Goal: Information Seeking & Learning: Learn about a topic

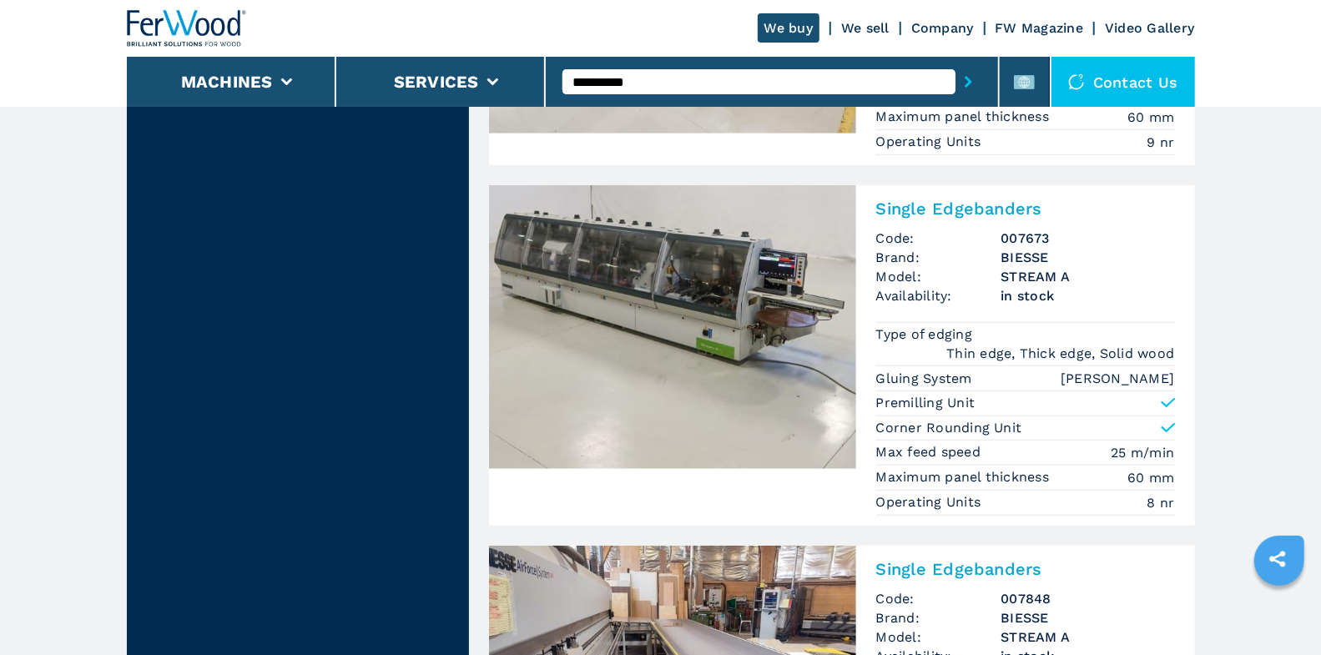
type input "**********"
click at [955, 63] on button "submit-button" at bounding box center [968, 82] width 26 height 38
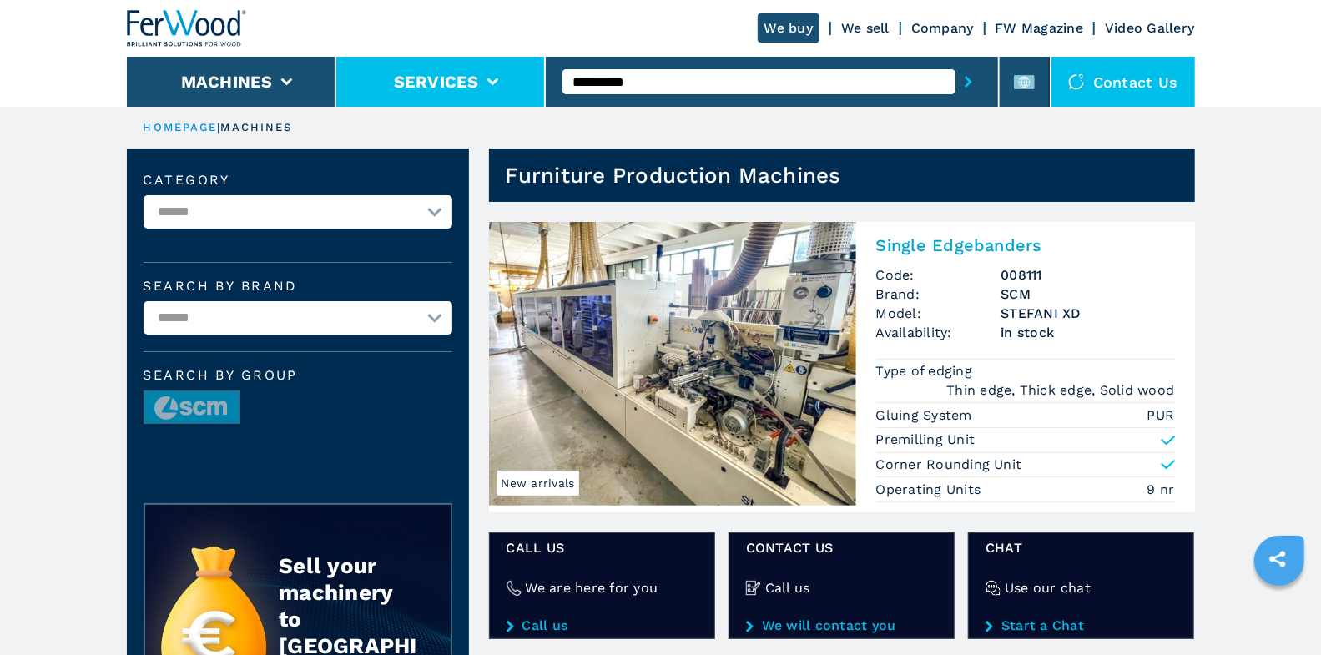
drag, startPoint x: 647, startPoint y: 83, endPoint x: 516, endPoint y: 67, distance: 131.9
click at [516, 67] on div "**********" at bounding box center [661, 53] width 1068 height 107
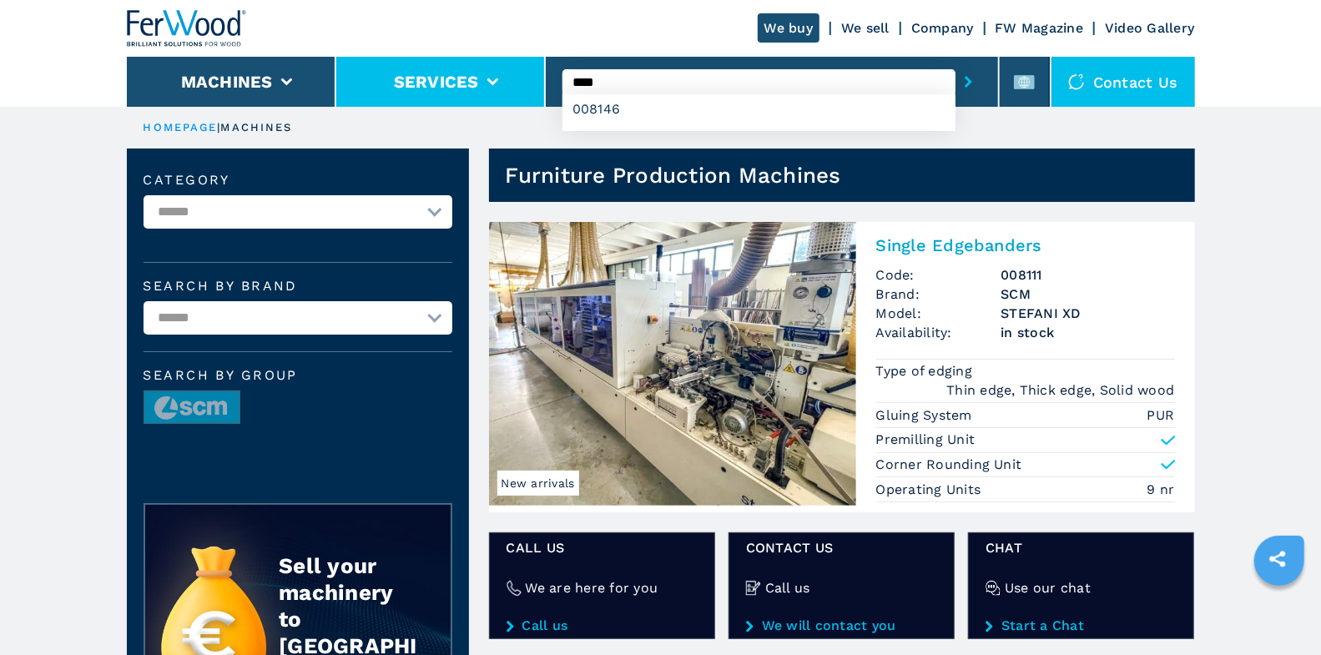
click at [955, 63] on button "submit-button" at bounding box center [968, 82] width 26 height 38
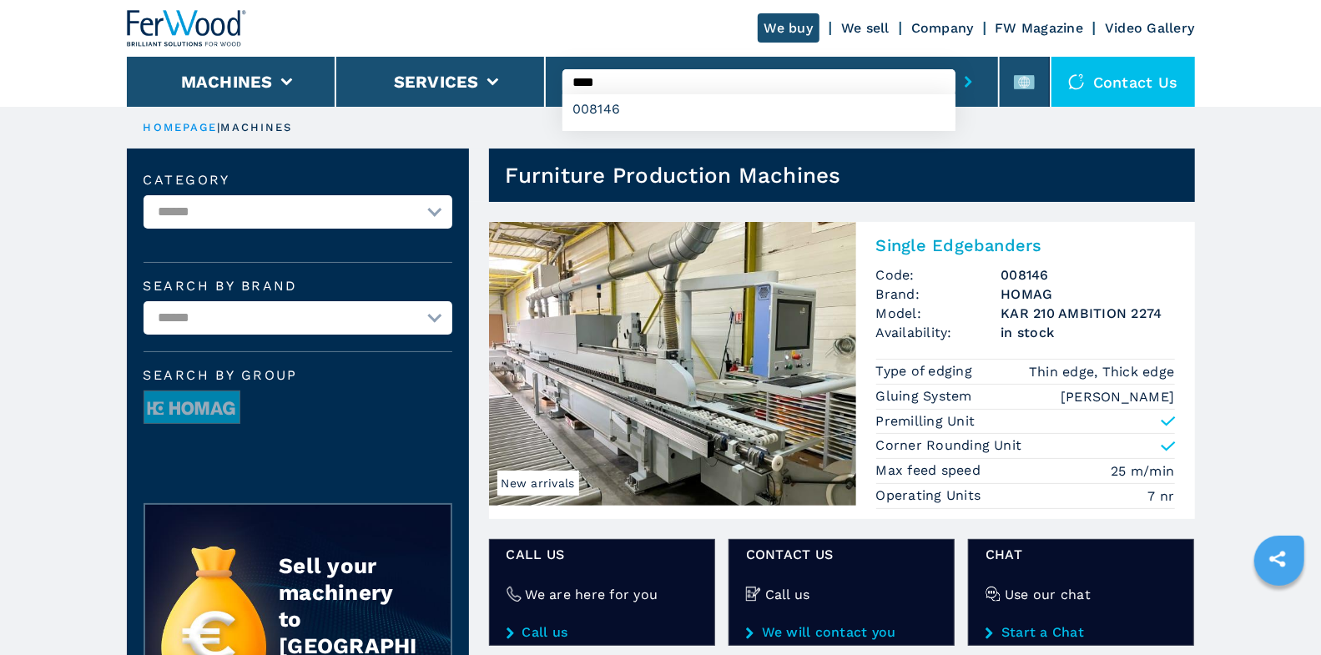
click at [632, 77] on input "****" at bounding box center [758, 81] width 393 height 25
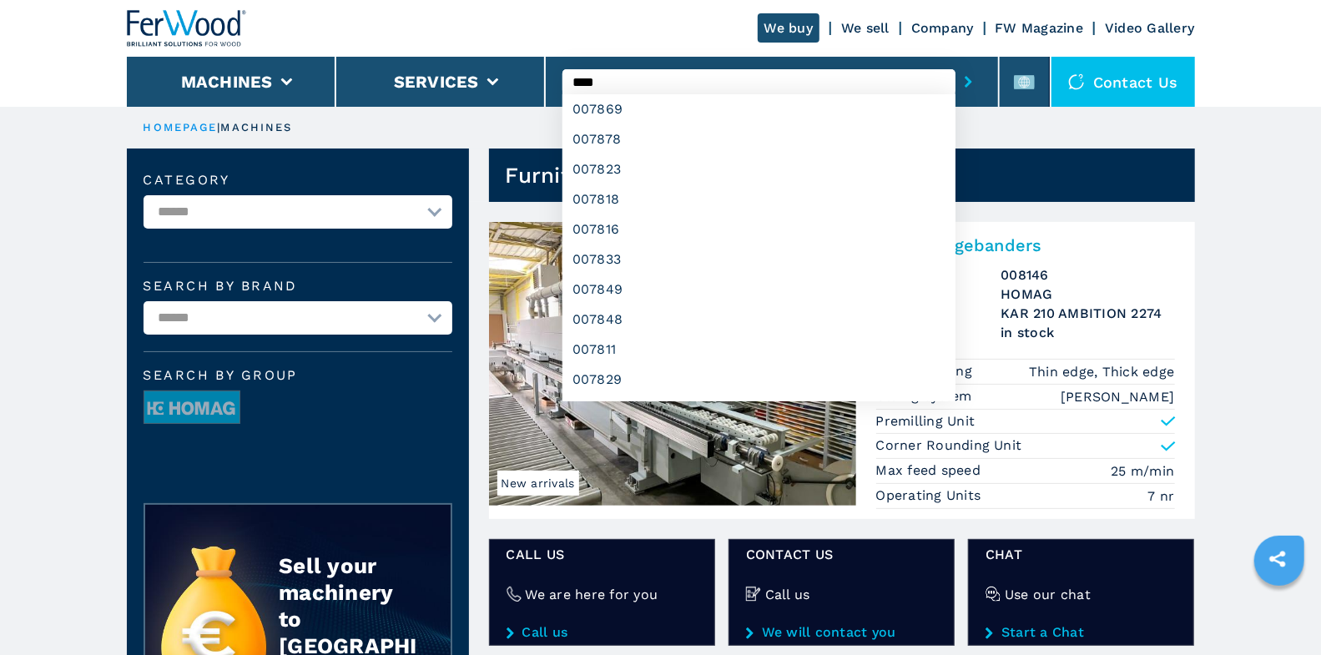
type input "****"
click at [955, 63] on button "submit-button" at bounding box center [968, 82] width 26 height 38
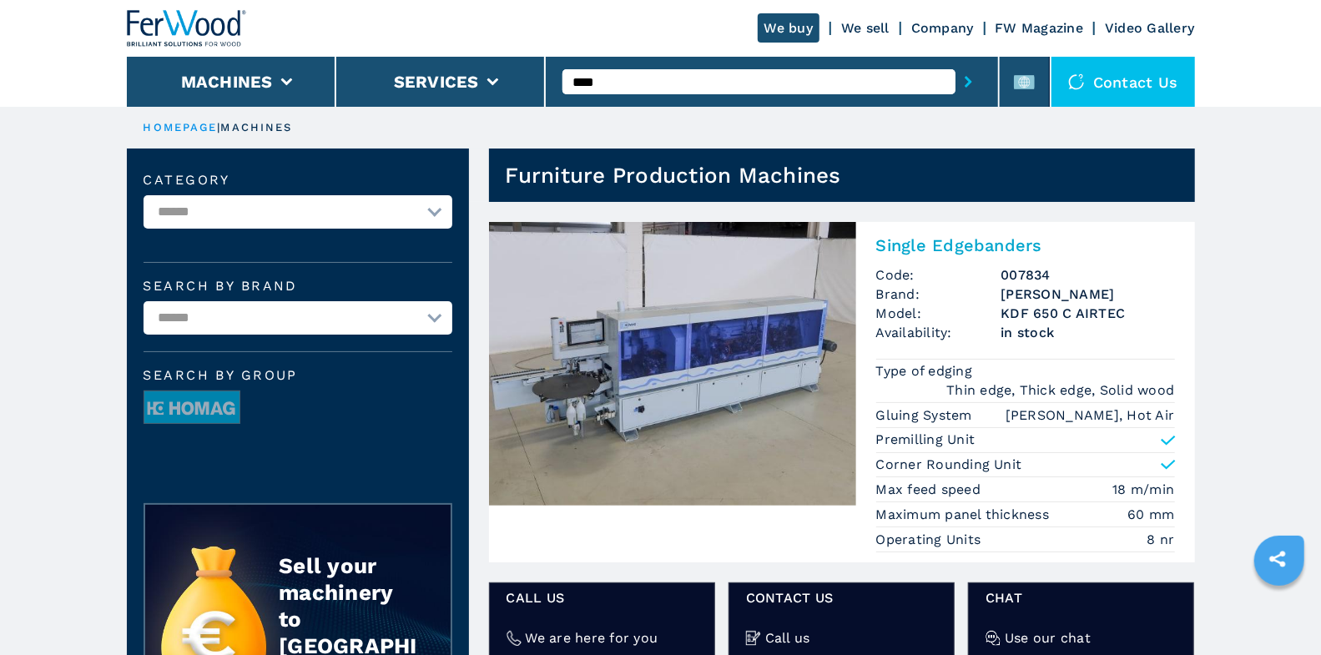
click at [639, 79] on input "****" at bounding box center [758, 81] width 393 height 25
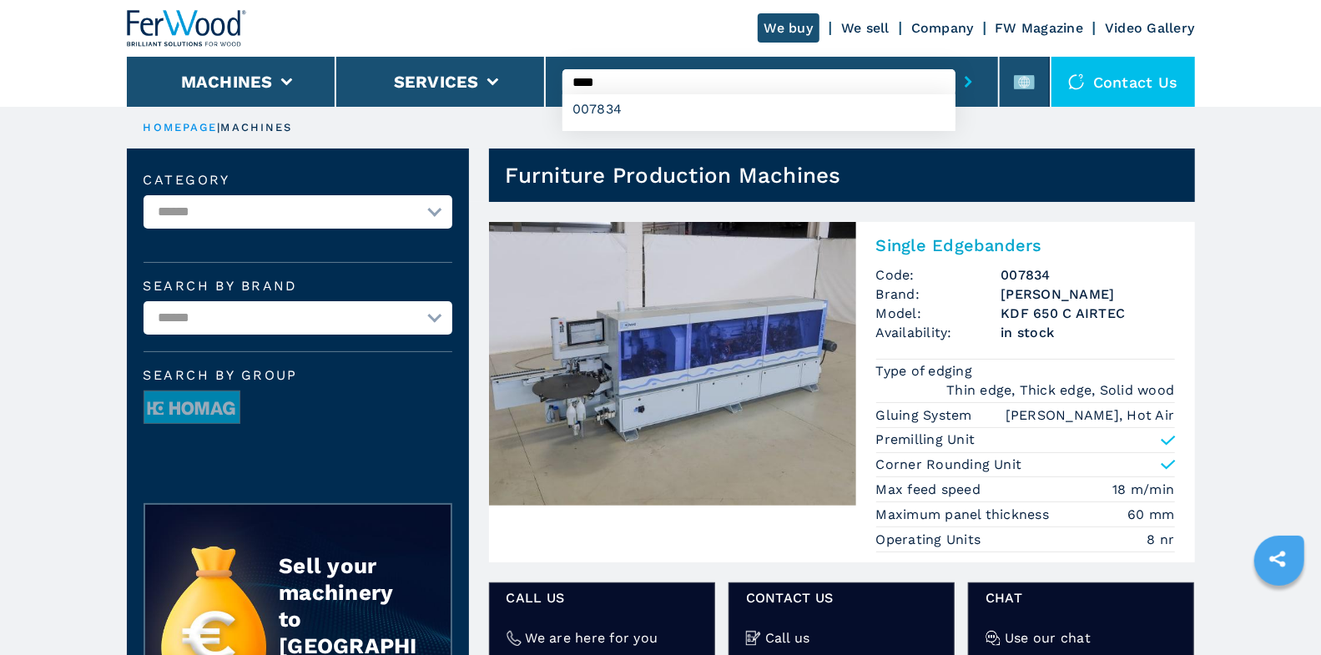
click at [639, 79] on input "****" at bounding box center [758, 81] width 393 height 25
type input "******"
click at [955, 63] on button "submit-button" at bounding box center [968, 82] width 26 height 38
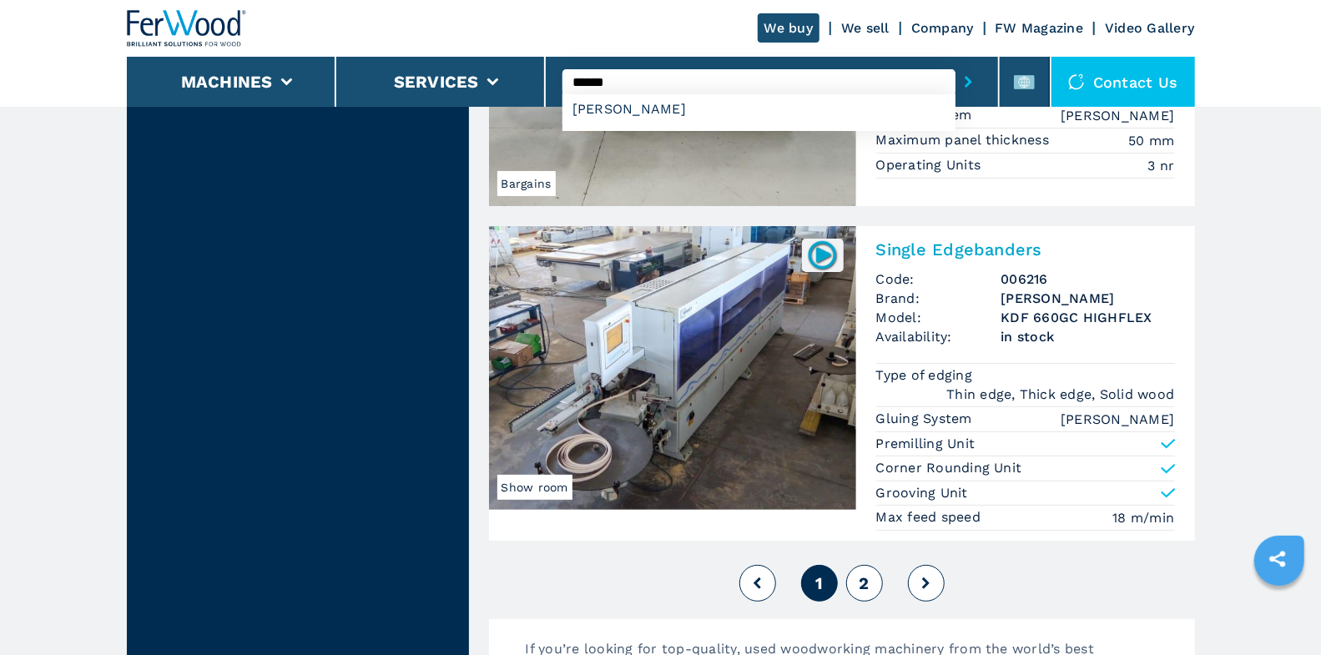
scroll to position [4242, 0]
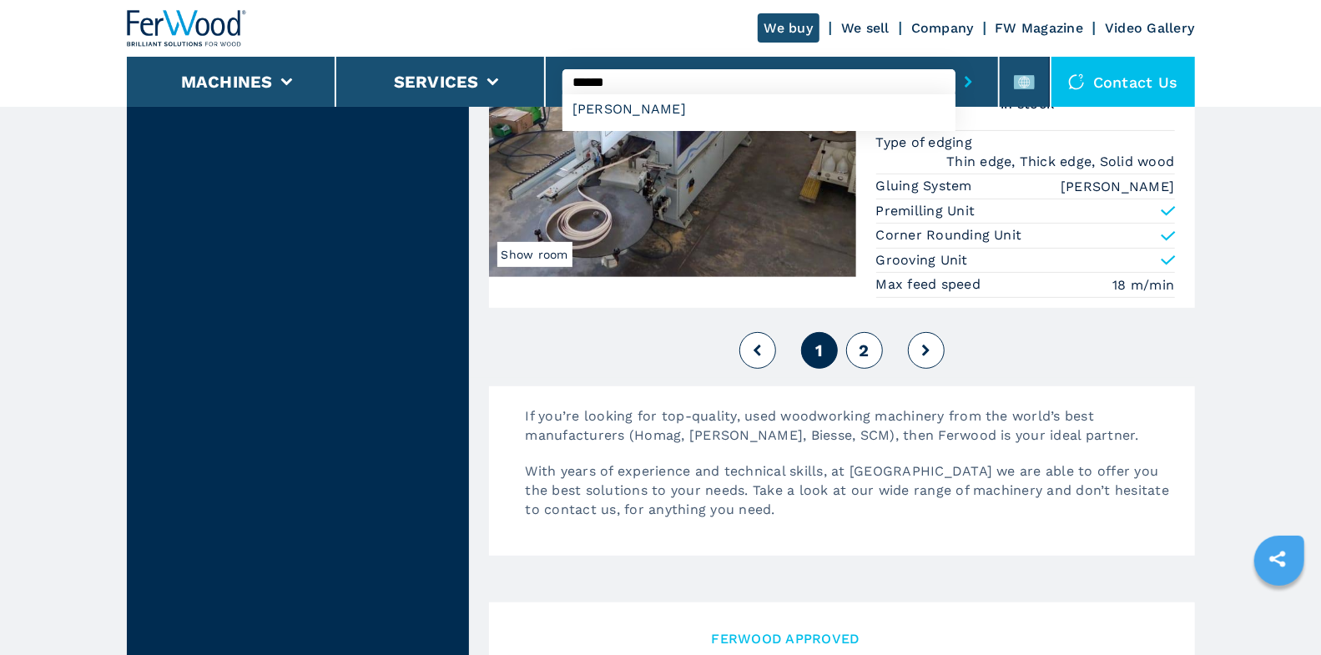
click at [869, 340] on span "2" at bounding box center [863, 350] width 10 height 20
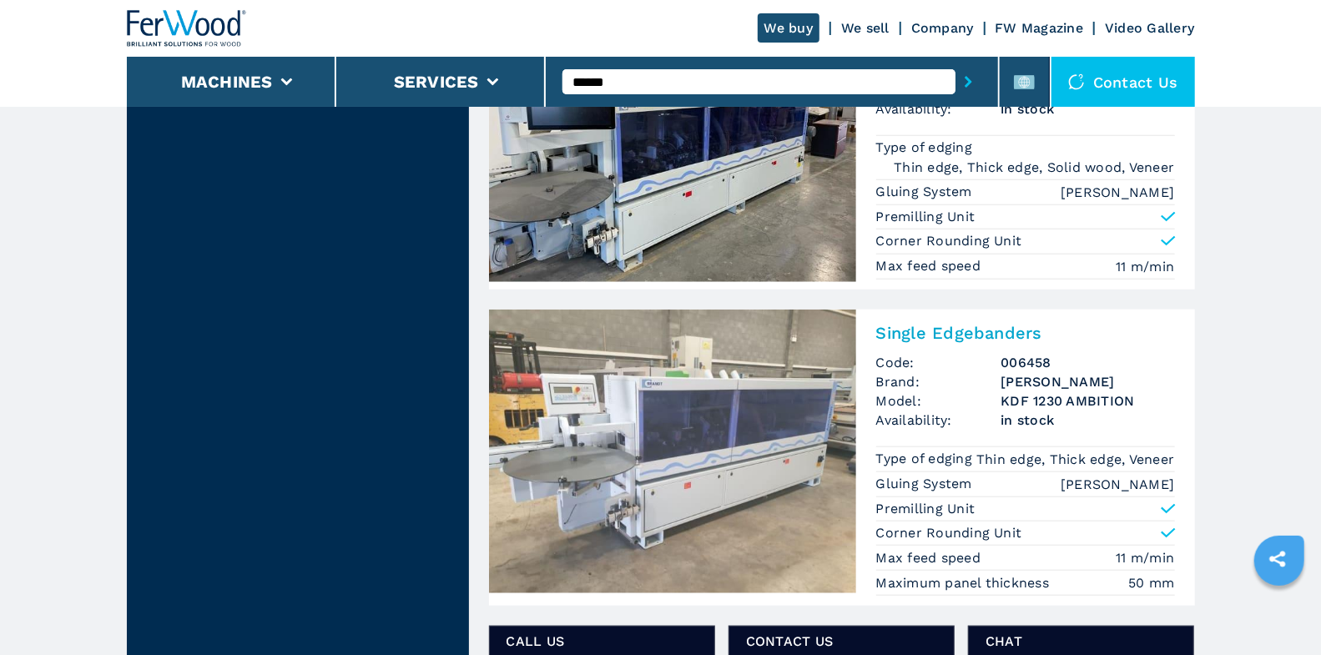
scroll to position [1195, 0]
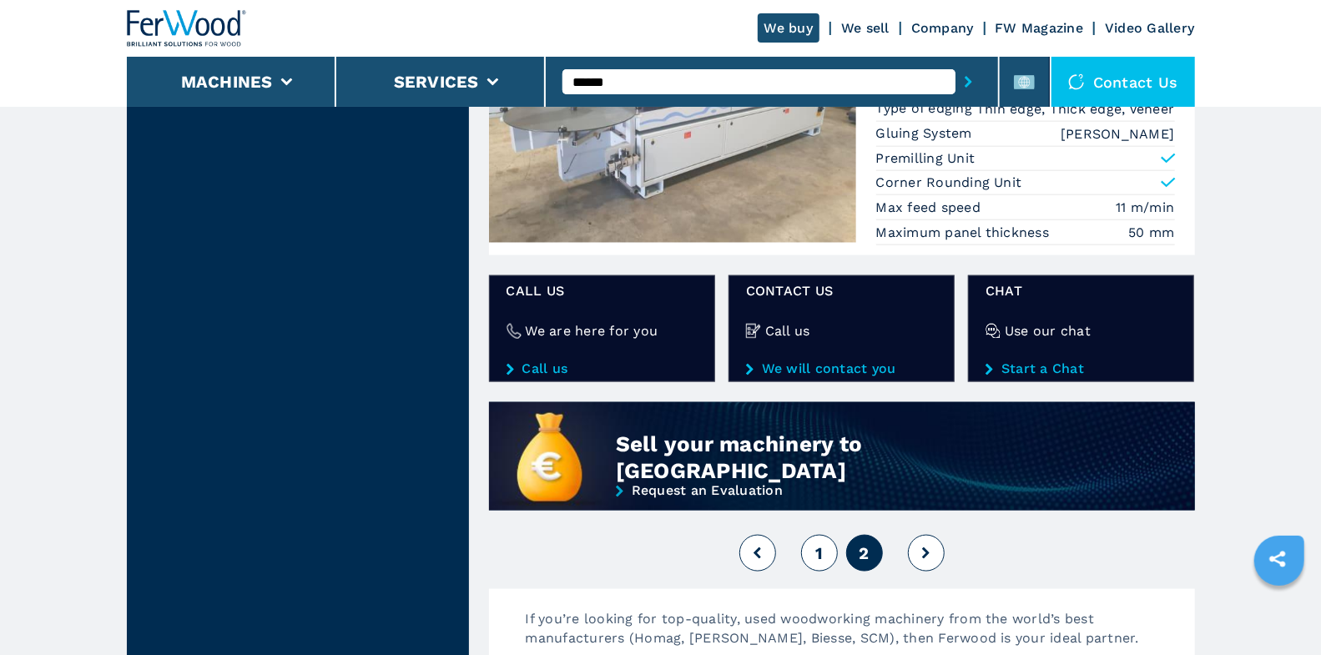
click at [815, 555] on span "1" at bounding box center [819, 553] width 8 height 20
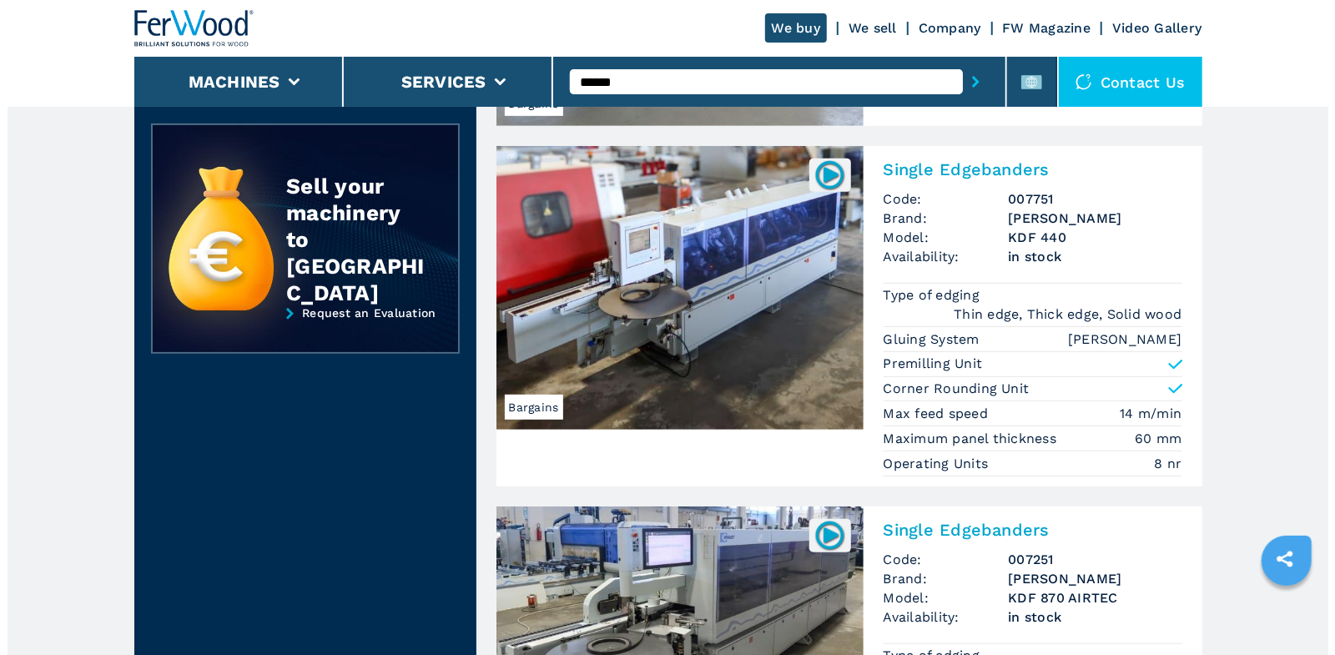
scroll to position [236, 0]
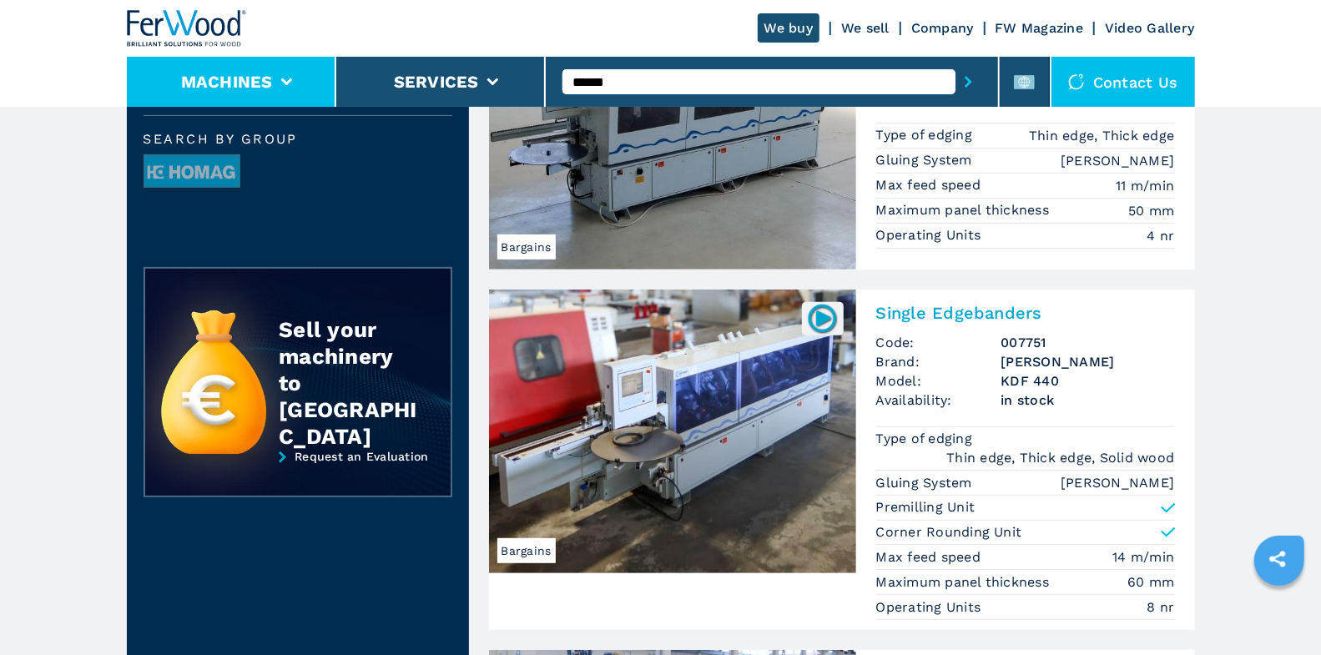
click at [315, 85] on li "Machines" at bounding box center [231, 82] width 209 height 50
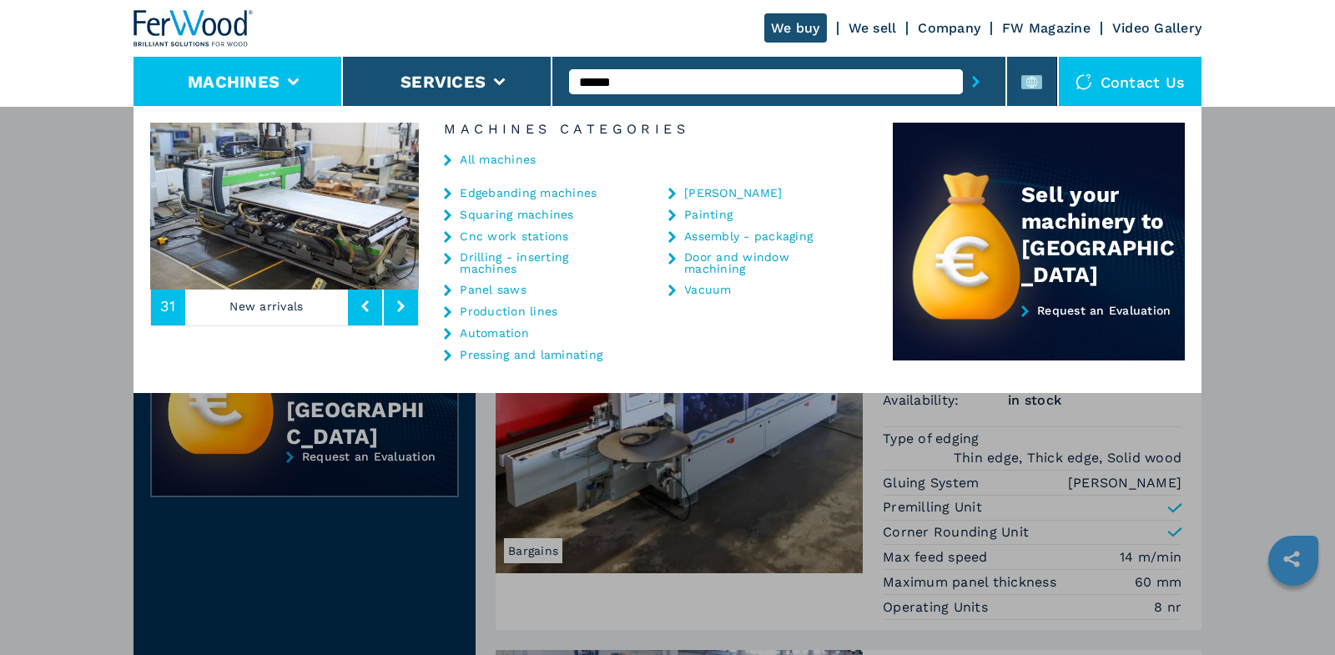
click at [528, 232] on link "Cnc work stations" at bounding box center [514, 236] width 108 height 12
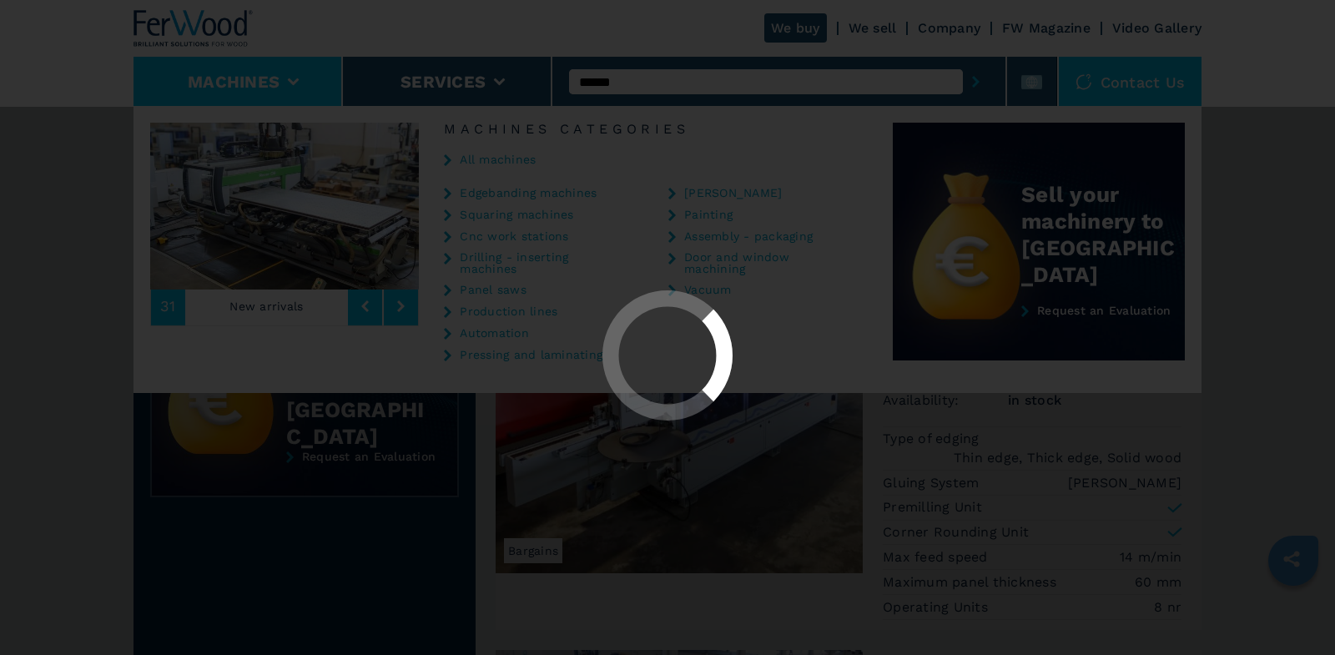
scroll to position [0, 0]
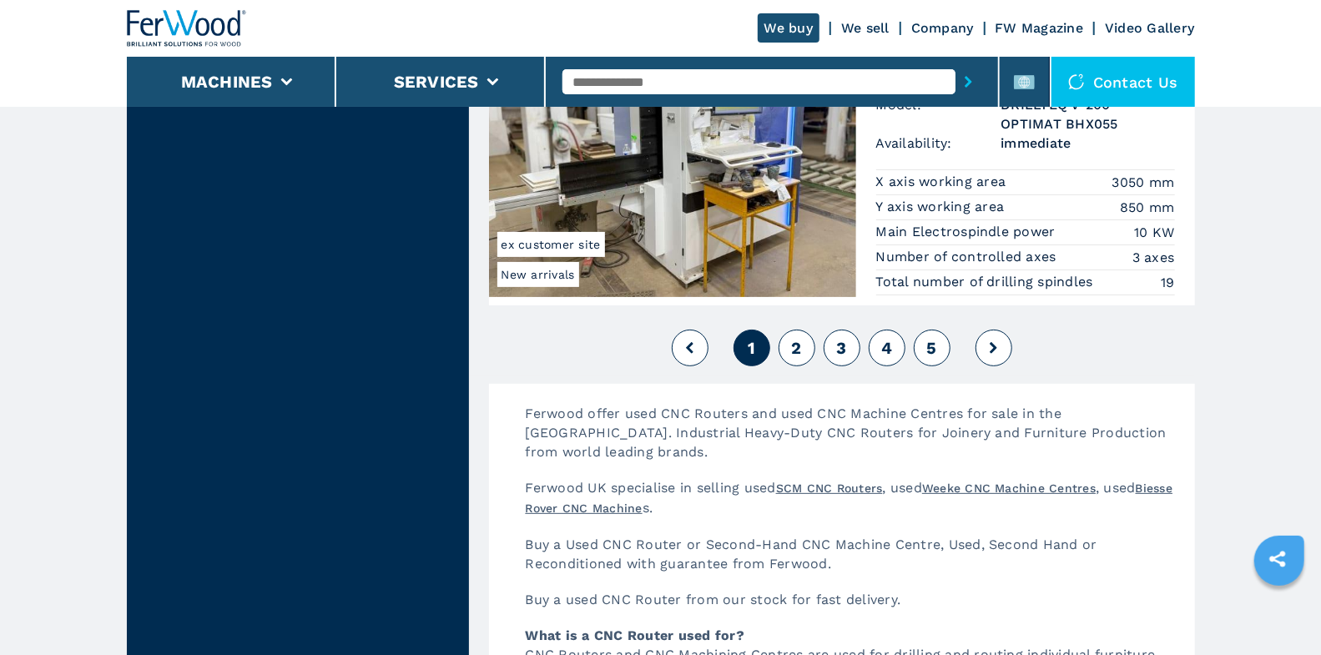
scroll to position [4128, 0]
click at [806, 330] on button "2" at bounding box center [796, 348] width 37 height 37
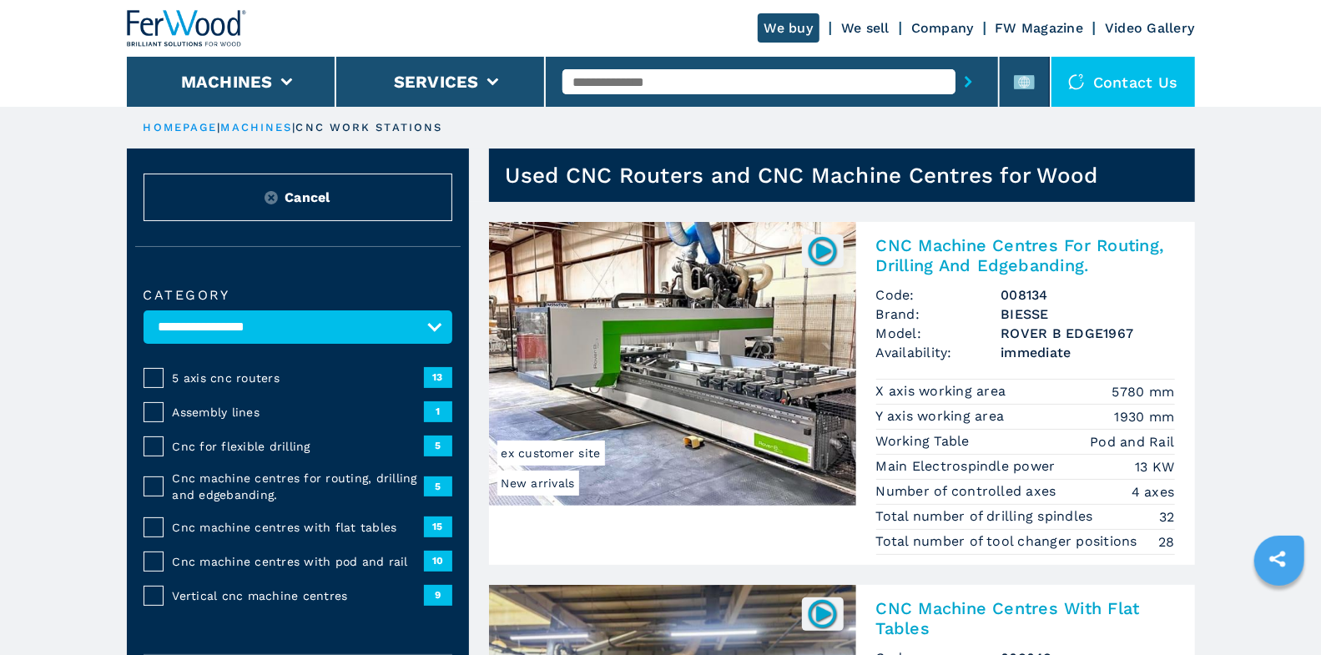
click at [240, 380] on span "5 axis cnc routers" at bounding box center [298, 378] width 251 height 17
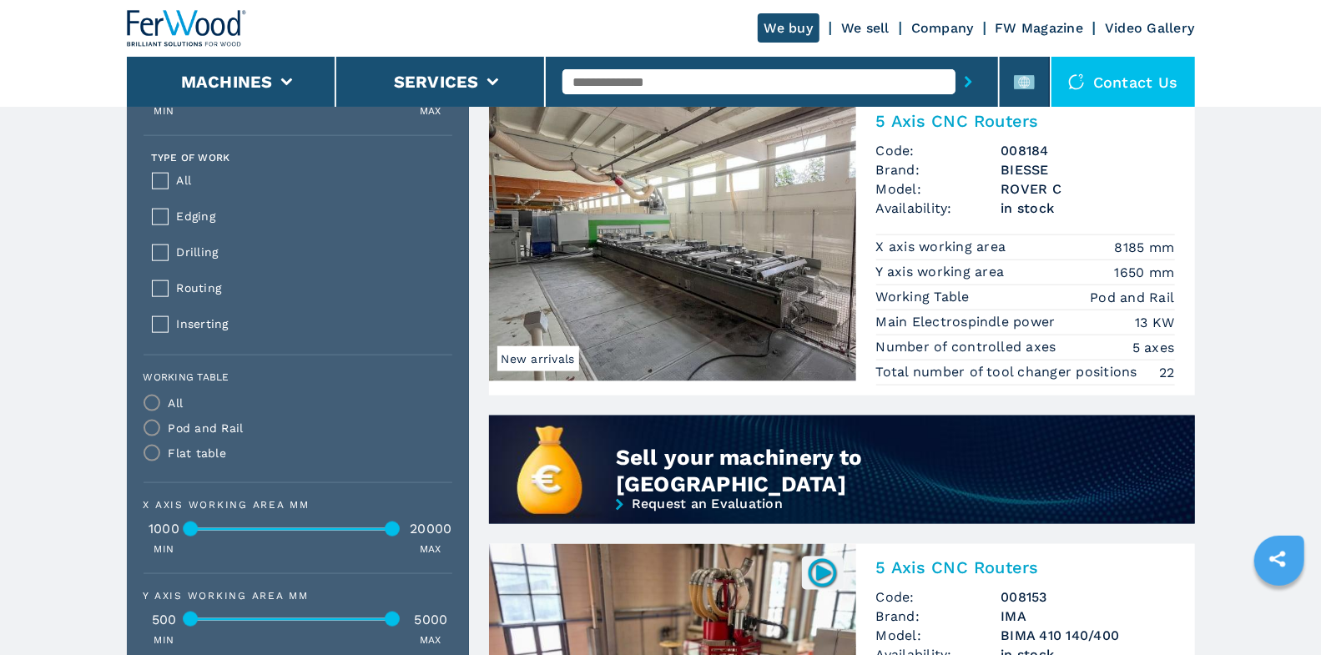
scroll to position [1720, 0]
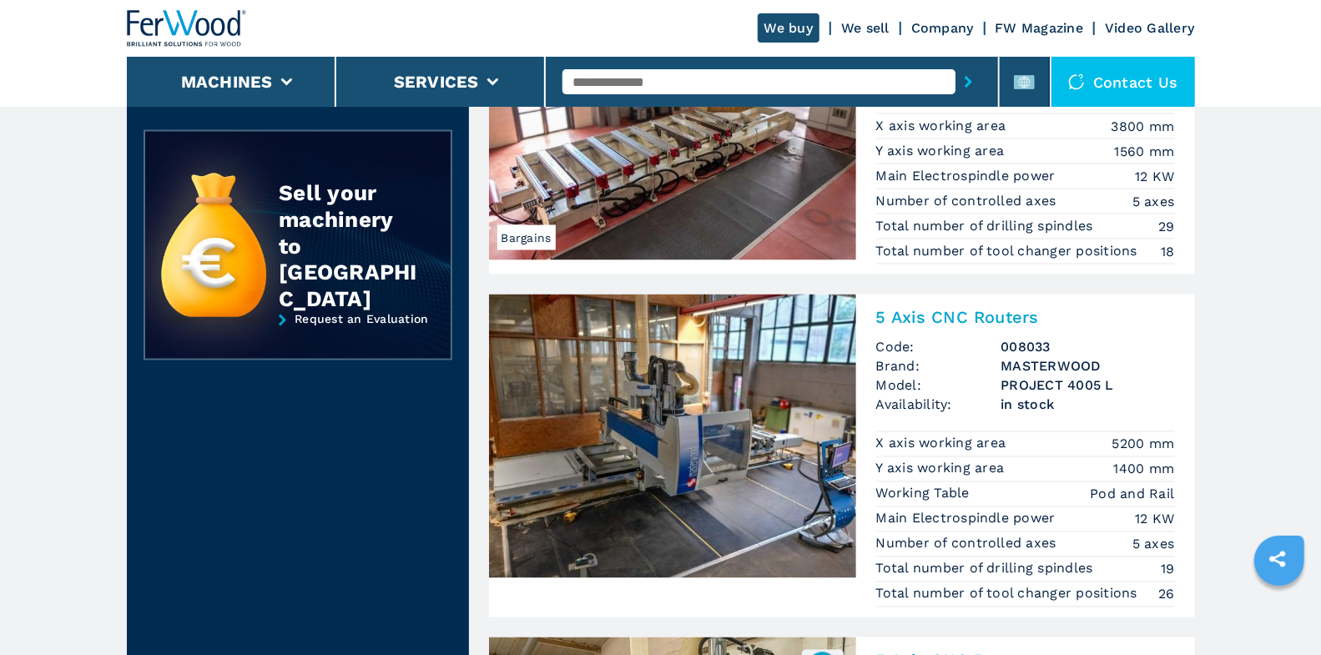
click at [650, 86] on input "text" at bounding box center [758, 81] width 393 height 25
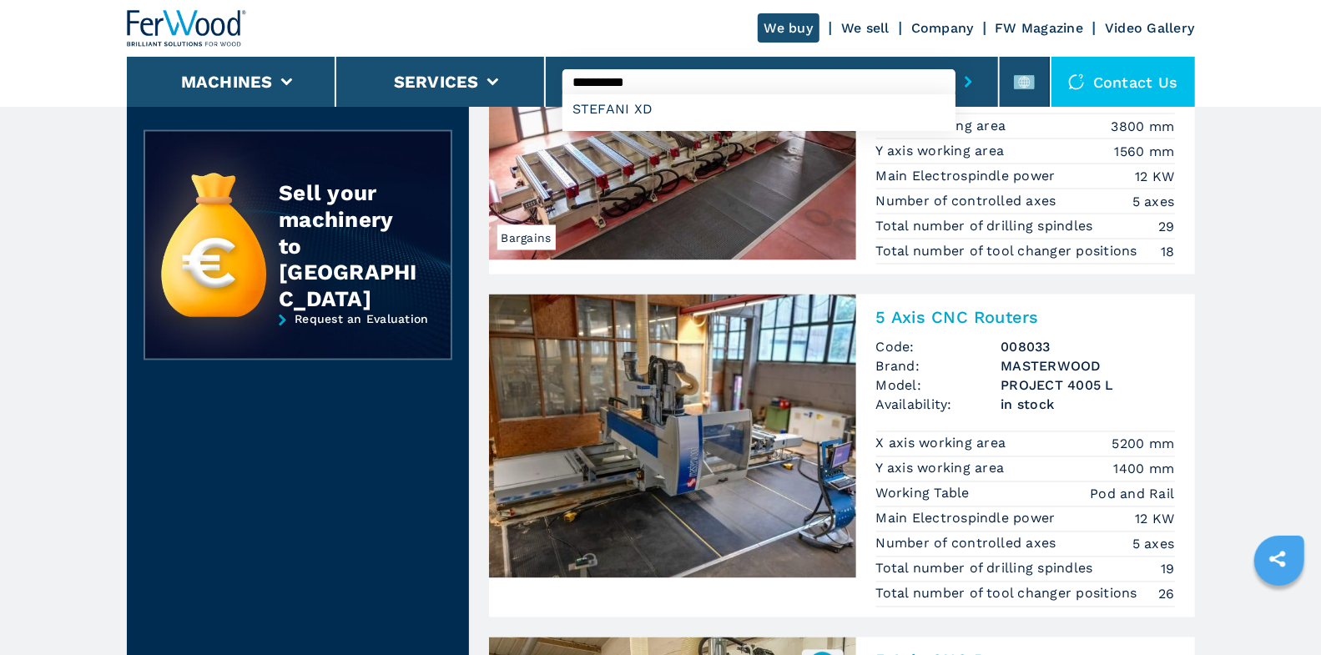
type input "**********"
click at [955, 63] on button "submit-button" at bounding box center [968, 82] width 26 height 38
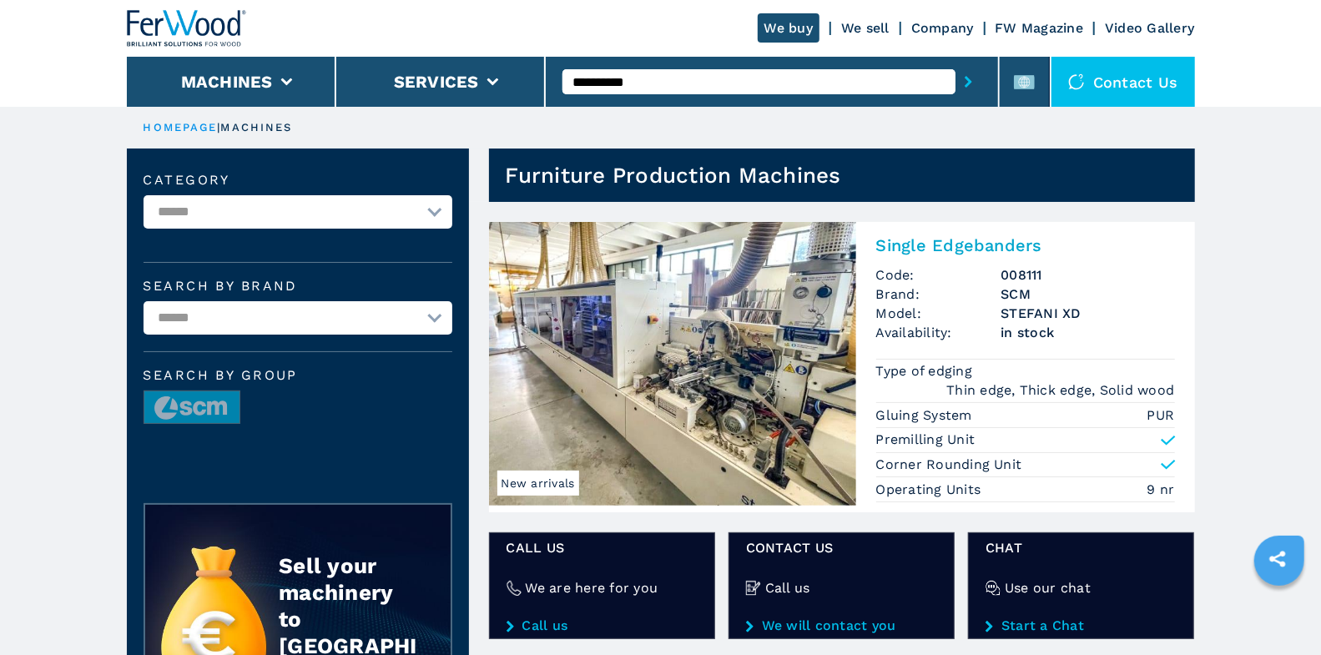
click at [954, 231] on div "Single Edgebanders Code: 008111 Brand: SCM Model: STEFANI XD Availability: in s…" at bounding box center [1025, 367] width 339 height 290
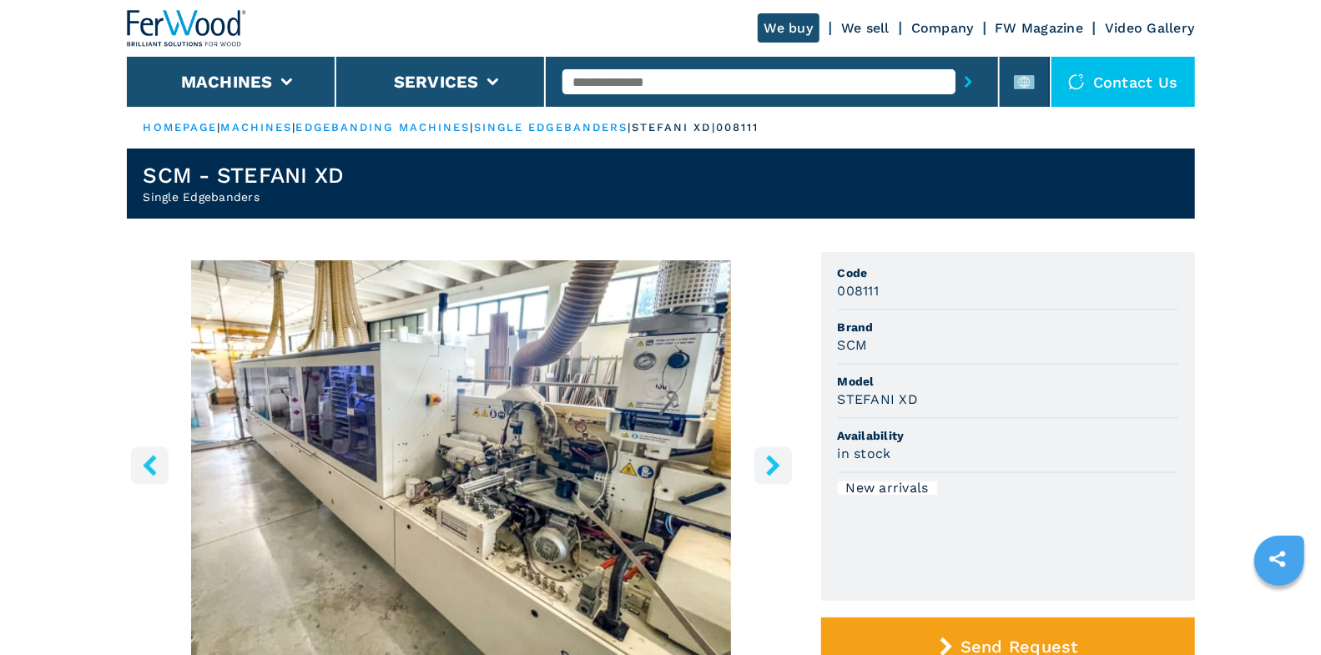
click at [645, 66] on div at bounding box center [771, 82] width 419 height 38
click at [646, 75] on input "text" at bounding box center [758, 81] width 393 height 25
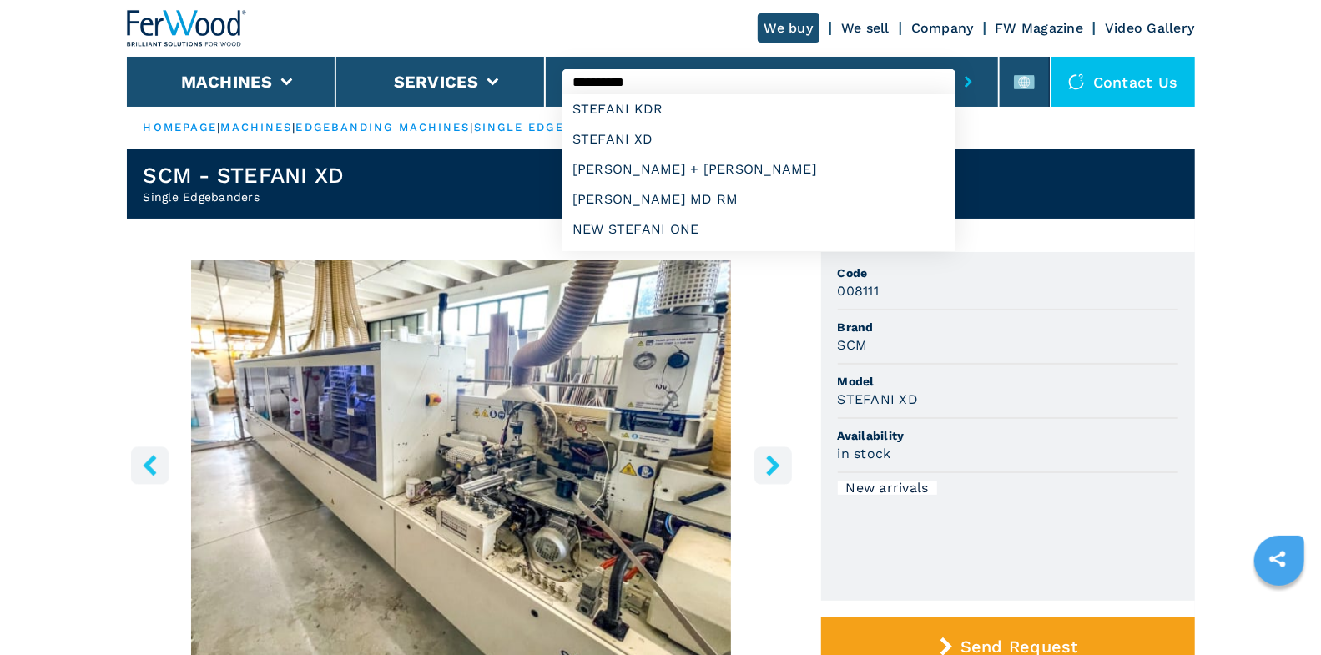
type input "**********"
click at [955, 63] on button "submit-button" at bounding box center [968, 82] width 26 height 38
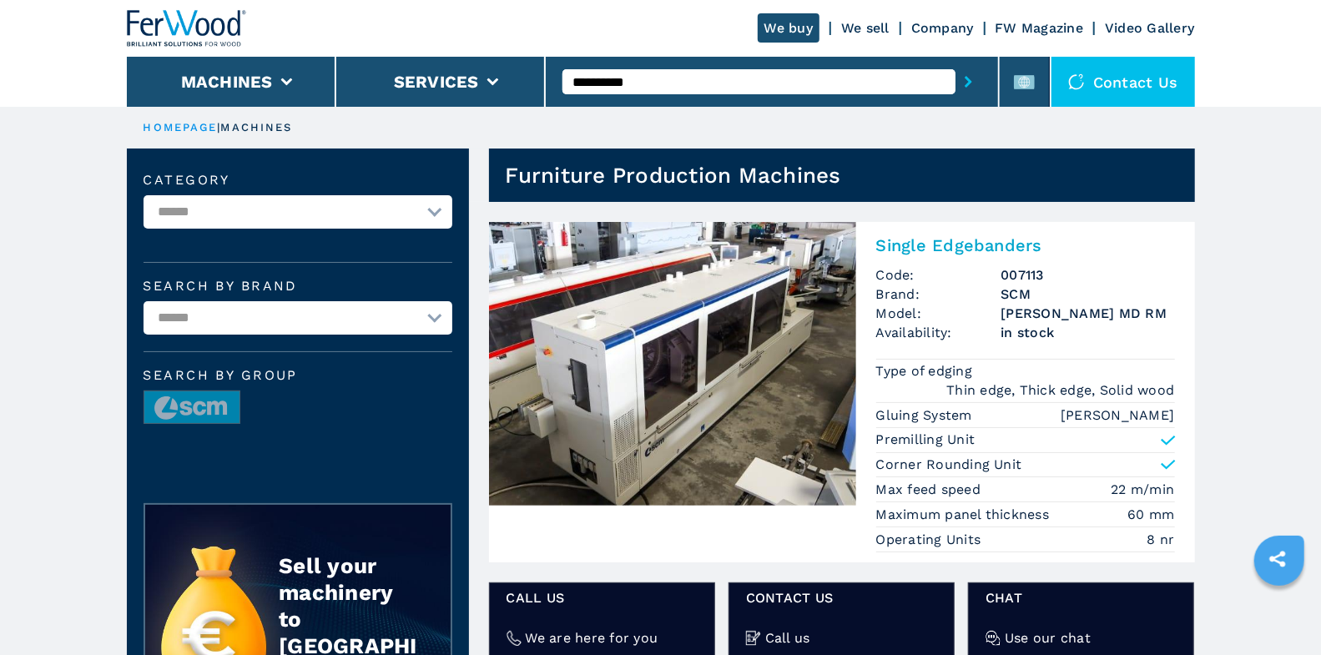
click at [657, 79] on input "**********" at bounding box center [758, 81] width 393 height 25
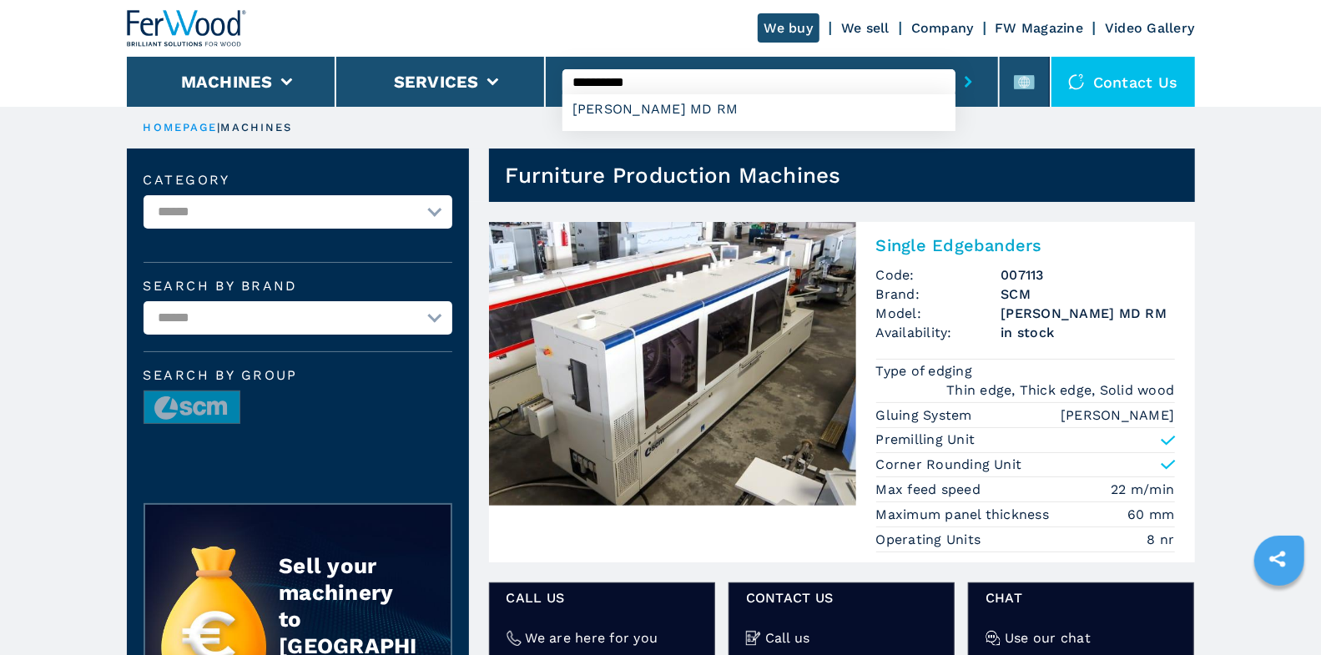
click at [657, 79] on input "**********" at bounding box center [758, 81] width 393 height 25
click at [635, 113] on div "008191" at bounding box center [758, 109] width 393 height 30
type input "******"
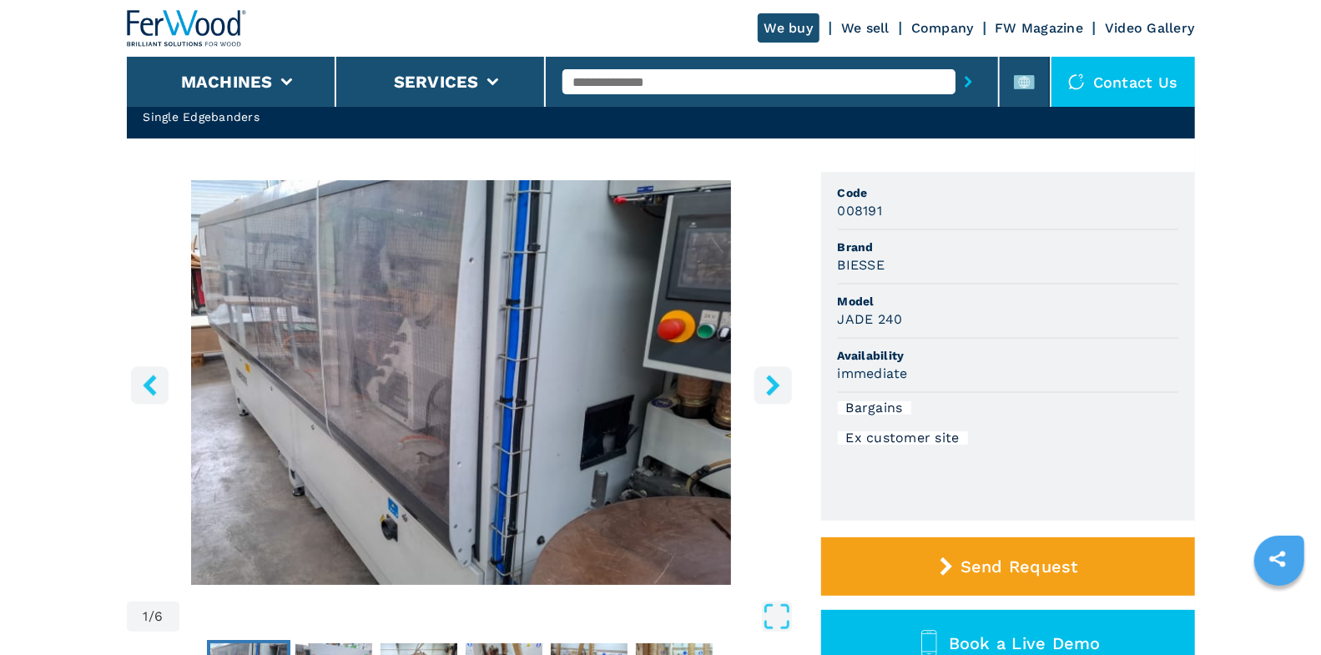
scroll to position [80, 0]
click at [634, 83] on input "text" at bounding box center [758, 81] width 393 height 25
type input "****"
click at [955, 63] on button "submit-button" at bounding box center [968, 82] width 26 height 38
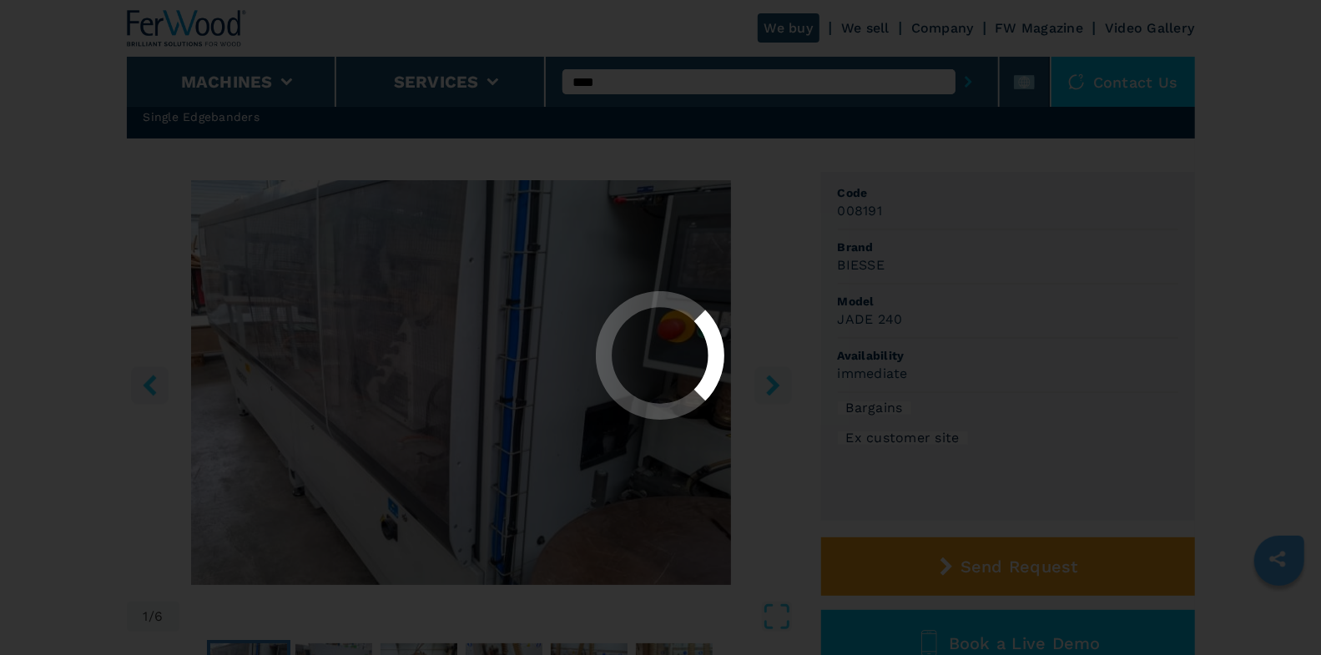
scroll to position [0, 0]
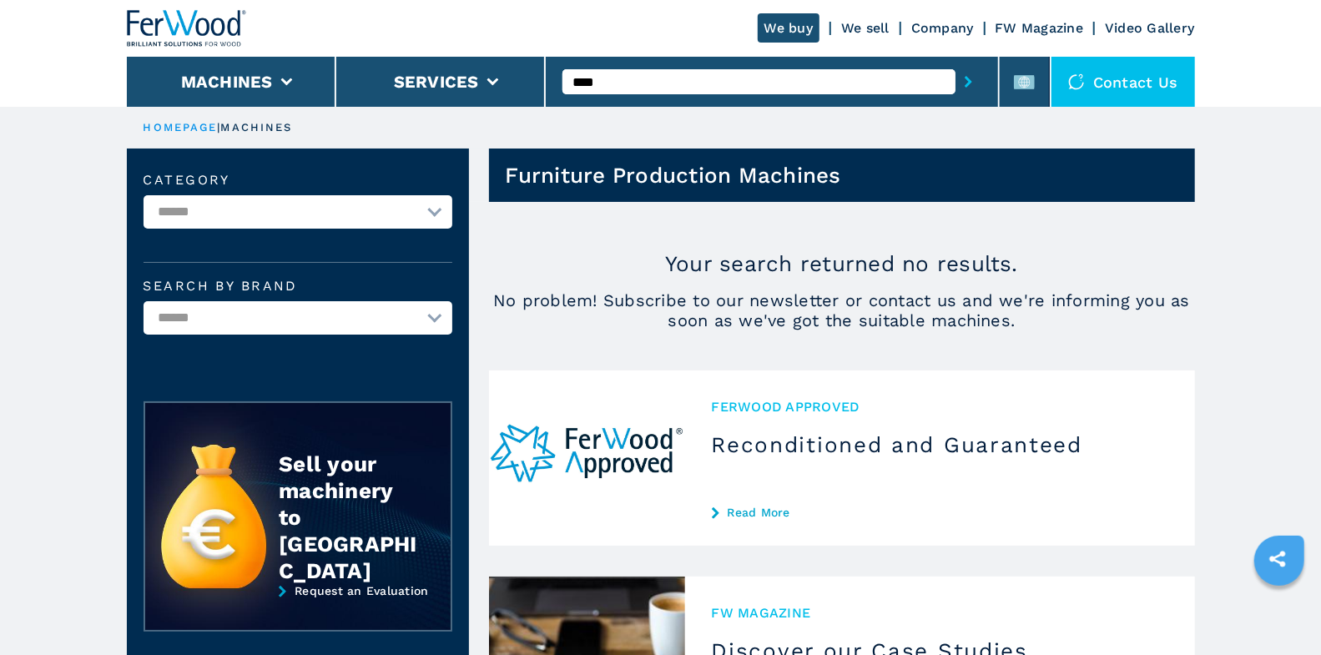
click at [639, 73] on input "****" at bounding box center [758, 81] width 393 height 25
click at [692, 105] on div "GALAXY 3 110 A" at bounding box center [758, 109] width 393 height 30
type input "**********"
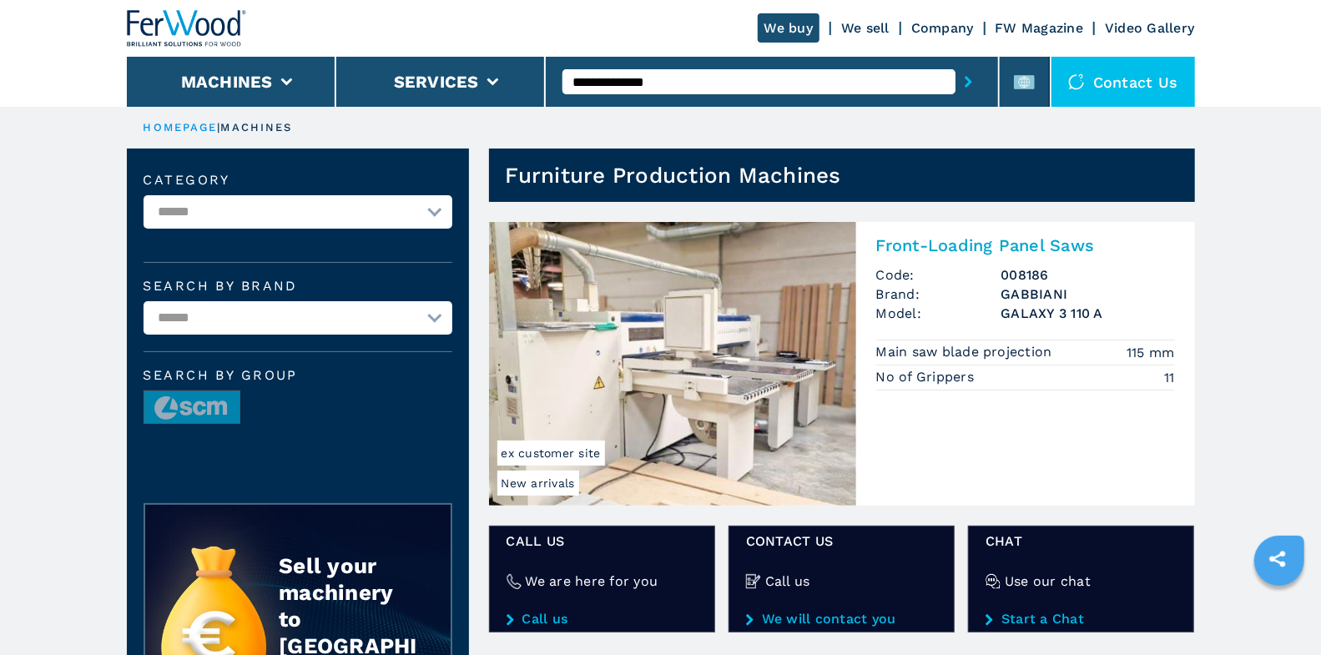
click at [1045, 281] on h3 "008186" at bounding box center [1088, 274] width 174 height 19
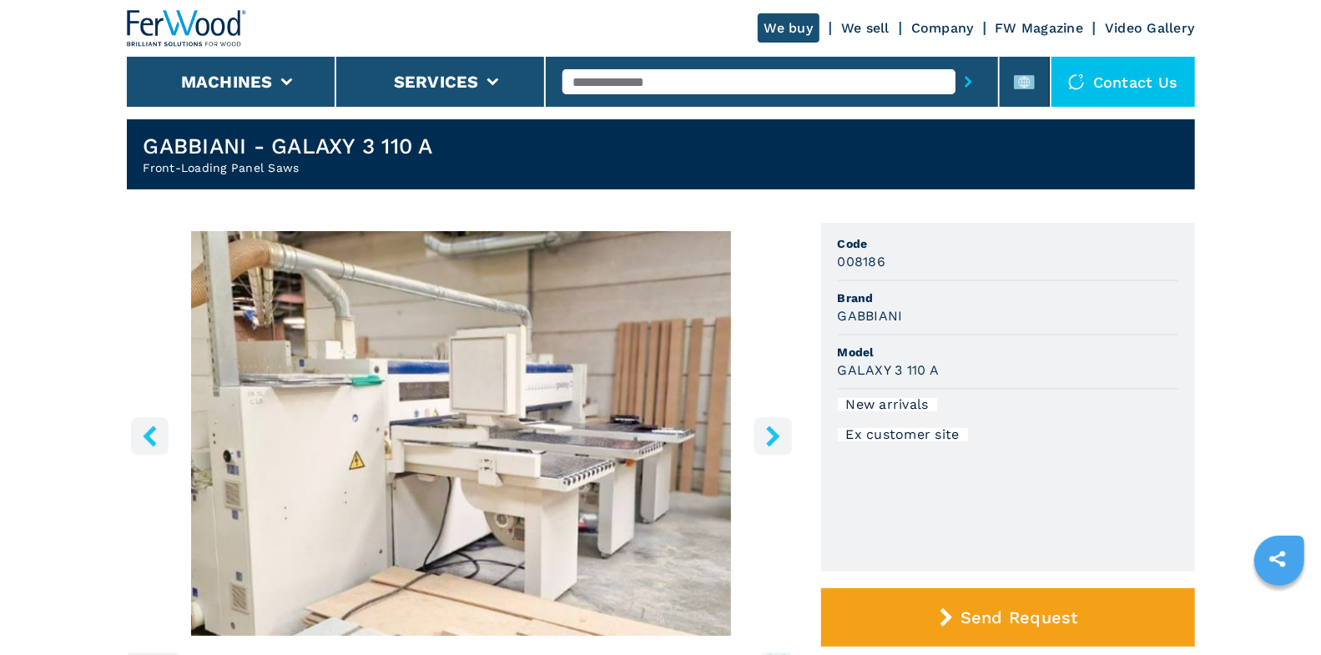
scroll to position [30, 0]
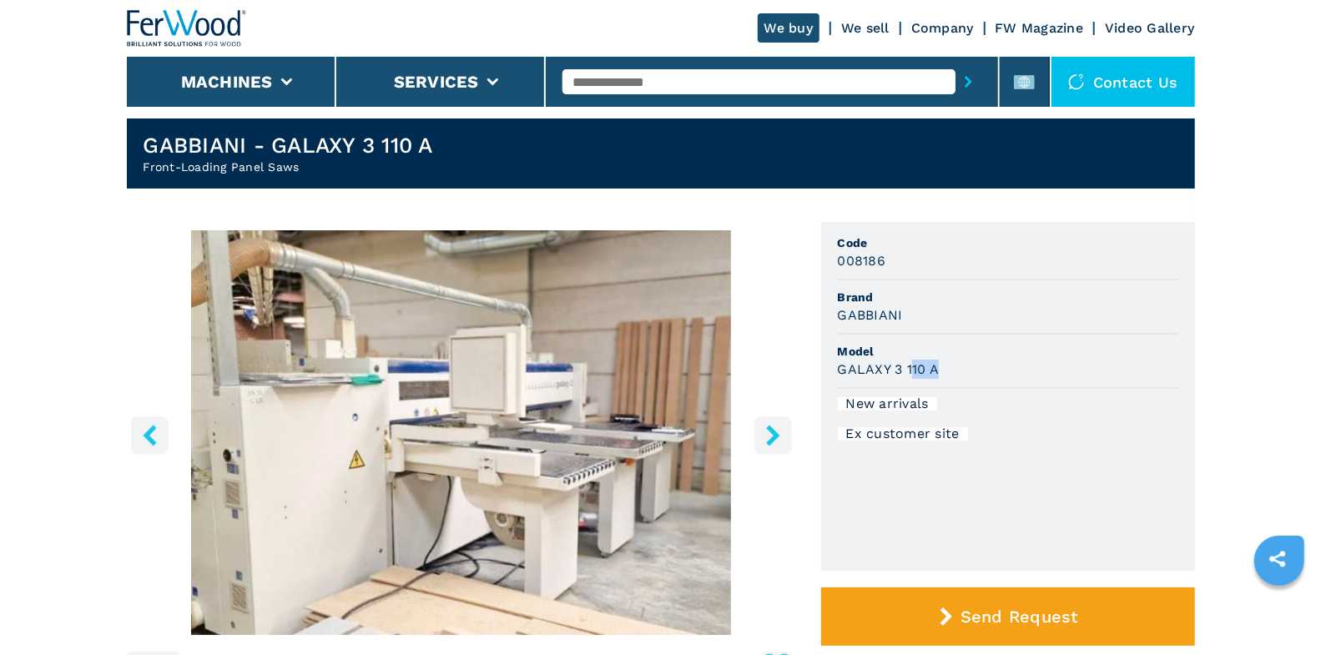
click at [944, 368] on div "GALAXY 3 110 A" at bounding box center [1008, 369] width 340 height 19
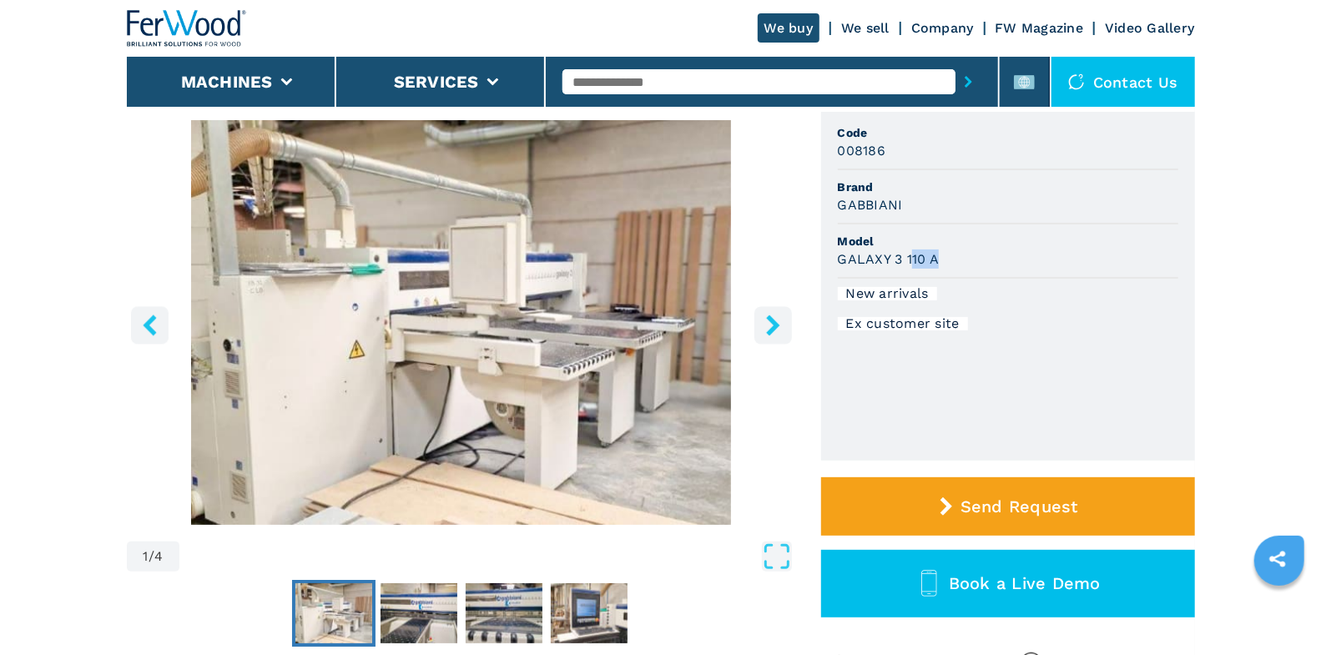
scroll to position [65, 0]
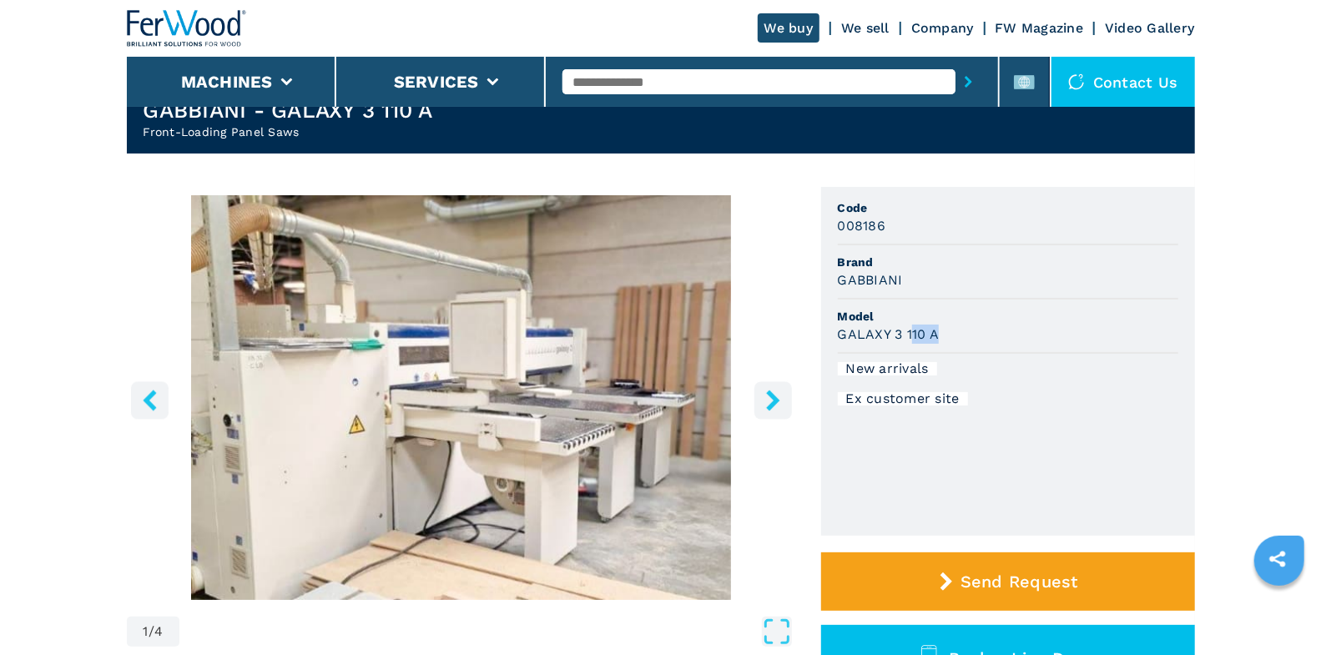
click at [775, 405] on icon "right-button" at bounding box center [773, 400] width 21 height 21
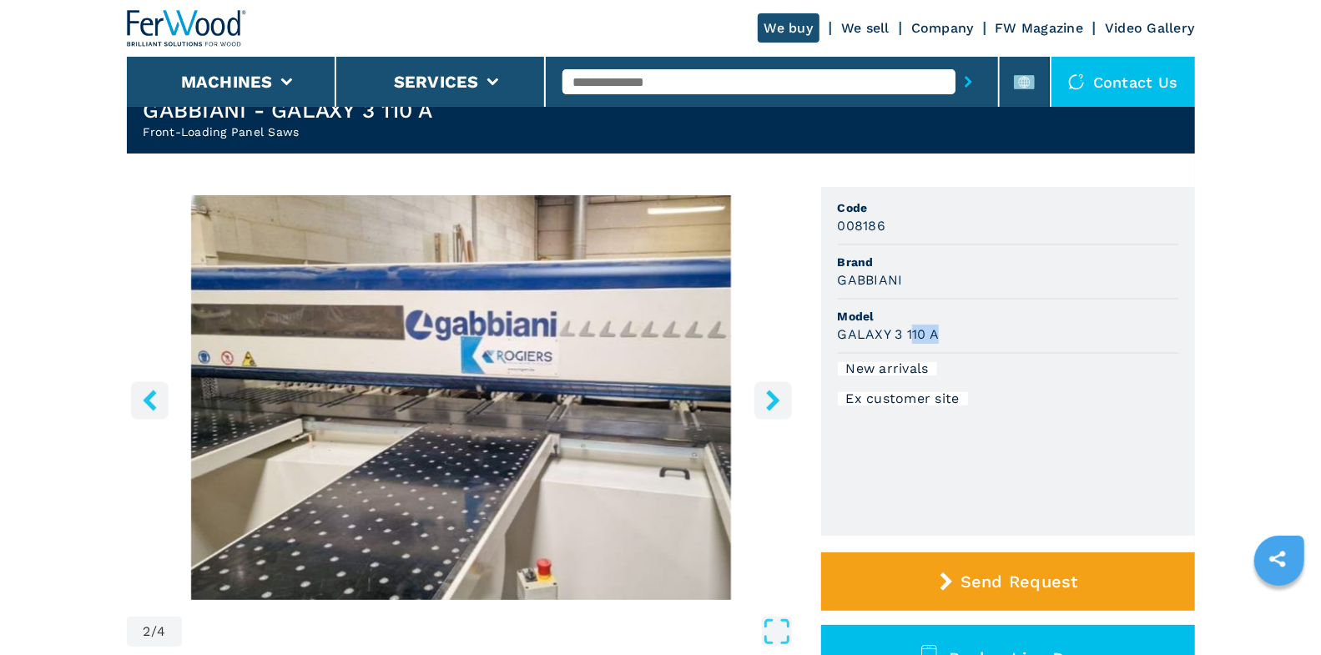
click at [773, 400] on icon "right-button" at bounding box center [772, 400] width 13 height 21
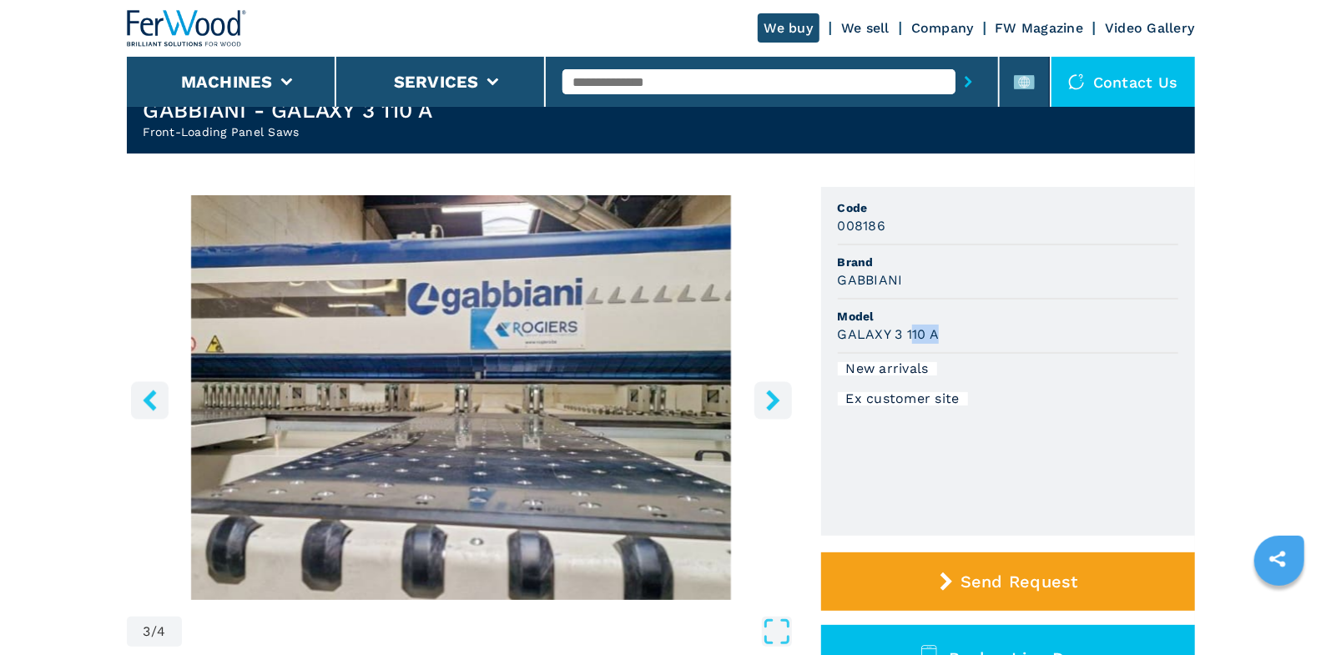
click at [773, 400] on icon "right-button" at bounding box center [772, 400] width 13 height 21
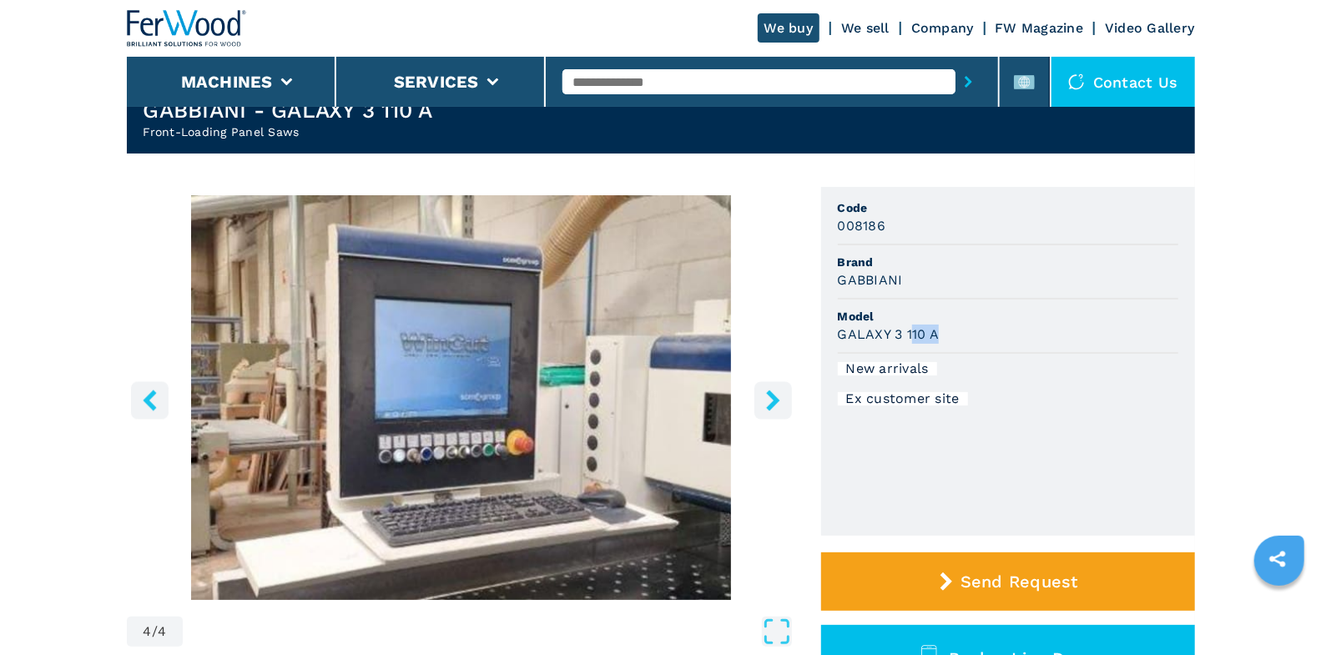
click at [141, 399] on icon "left-button" at bounding box center [149, 400] width 21 height 21
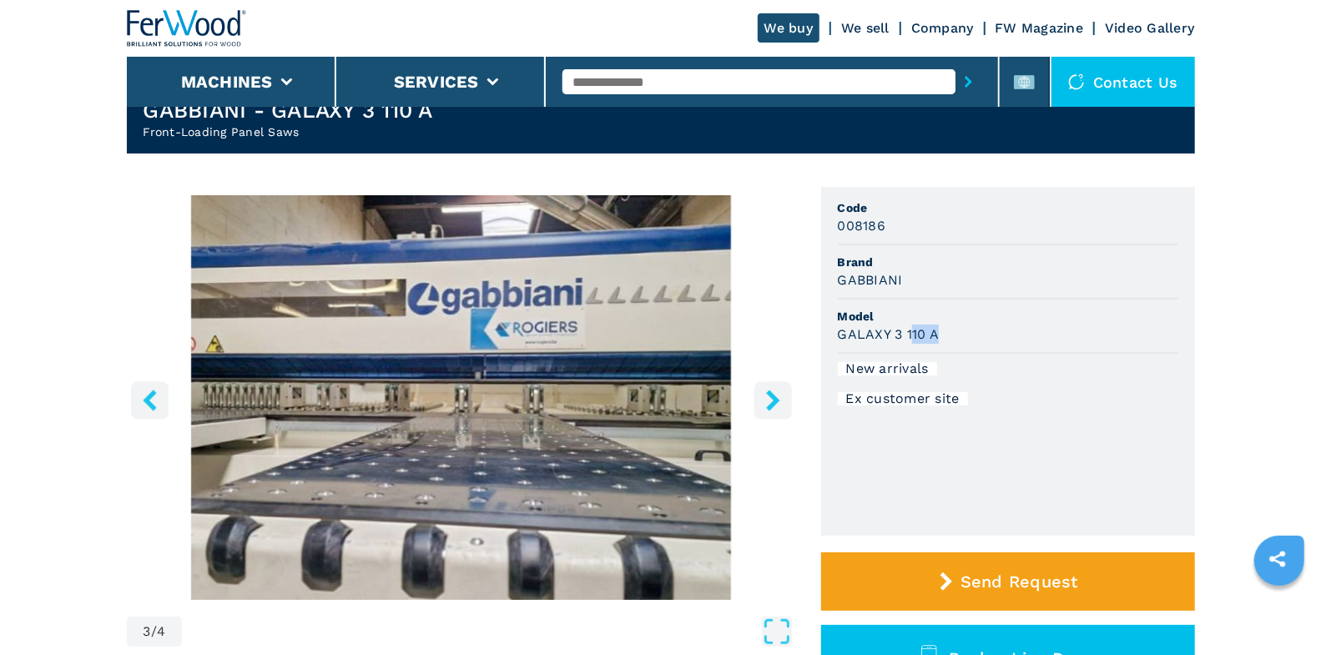
click at [783, 403] on button "right-button" at bounding box center [773, 400] width 38 height 38
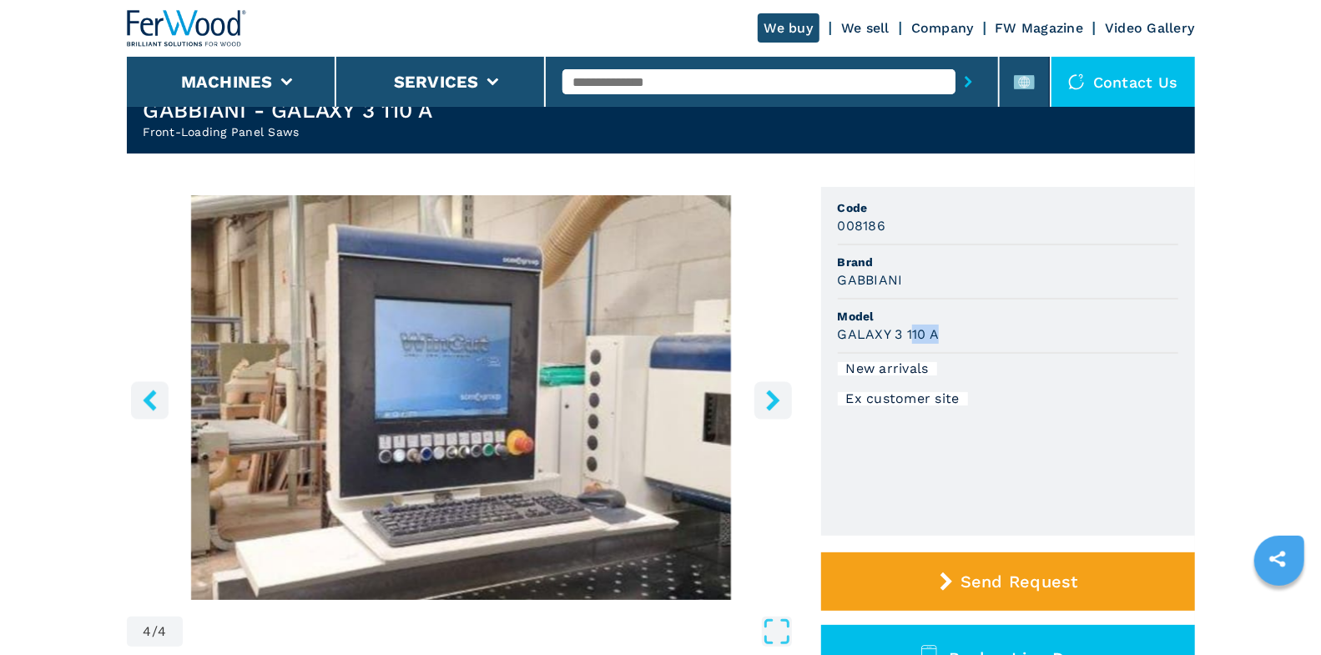
click at [780, 401] on icon "right-button" at bounding box center [773, 400] width 21 height 21
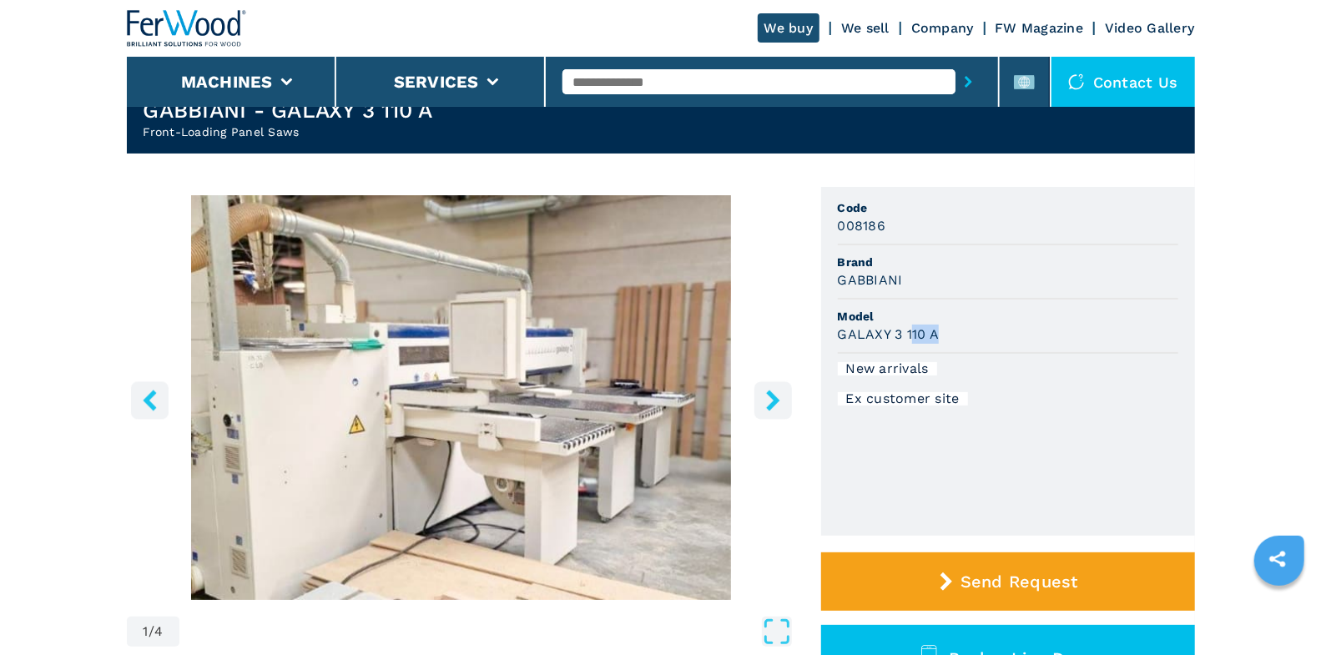
click at [780, 401] on icon "right-button" at bounding box center [773, 400] width 21 height 21
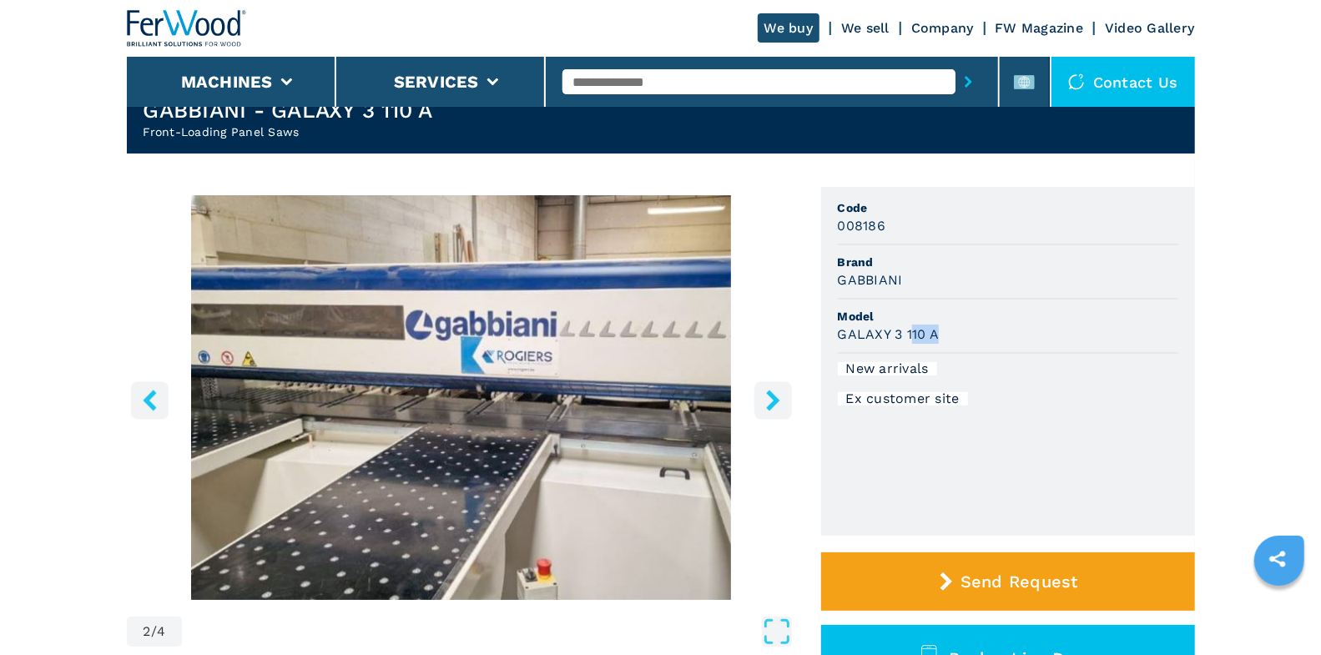
click at [780, 401] on icon "right-button" at bounding box center [773, 400] width 21 height 21
click at [778, 401] on icon "right-button" at bounding box center [773, 400] width 21 height 21
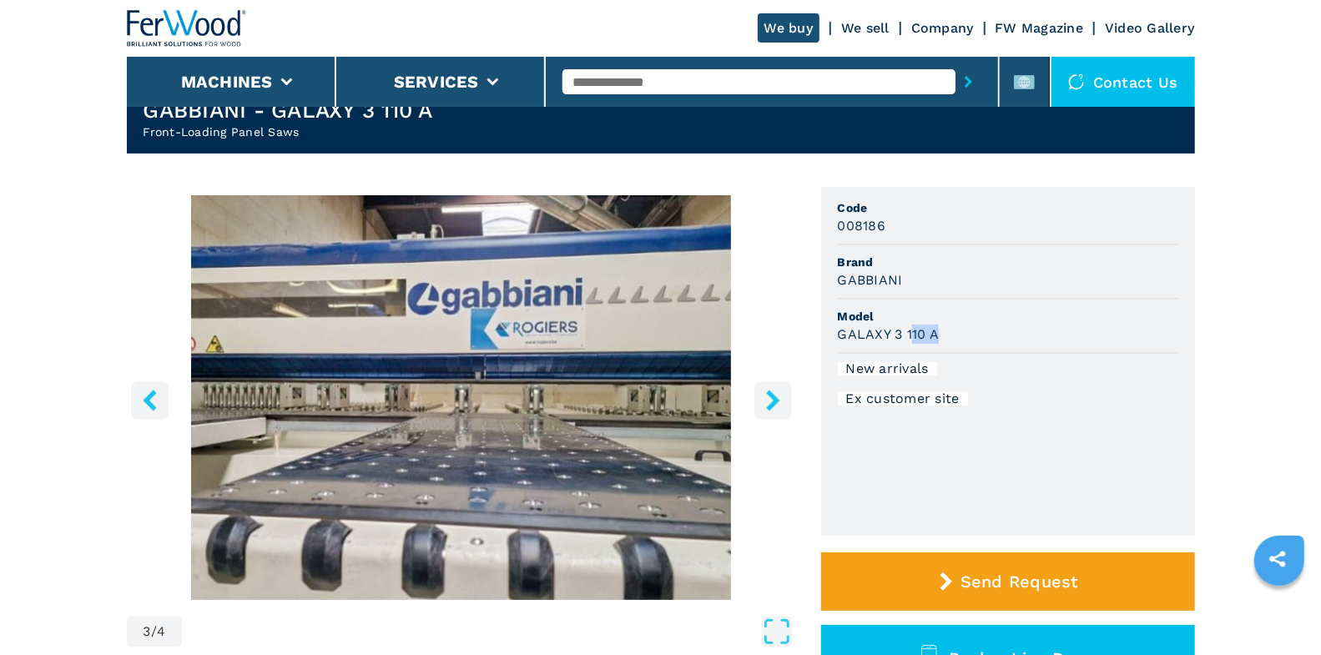
click at [765, 400] on icon "right-button" at bounding box center [773, 400] width 21 height 21
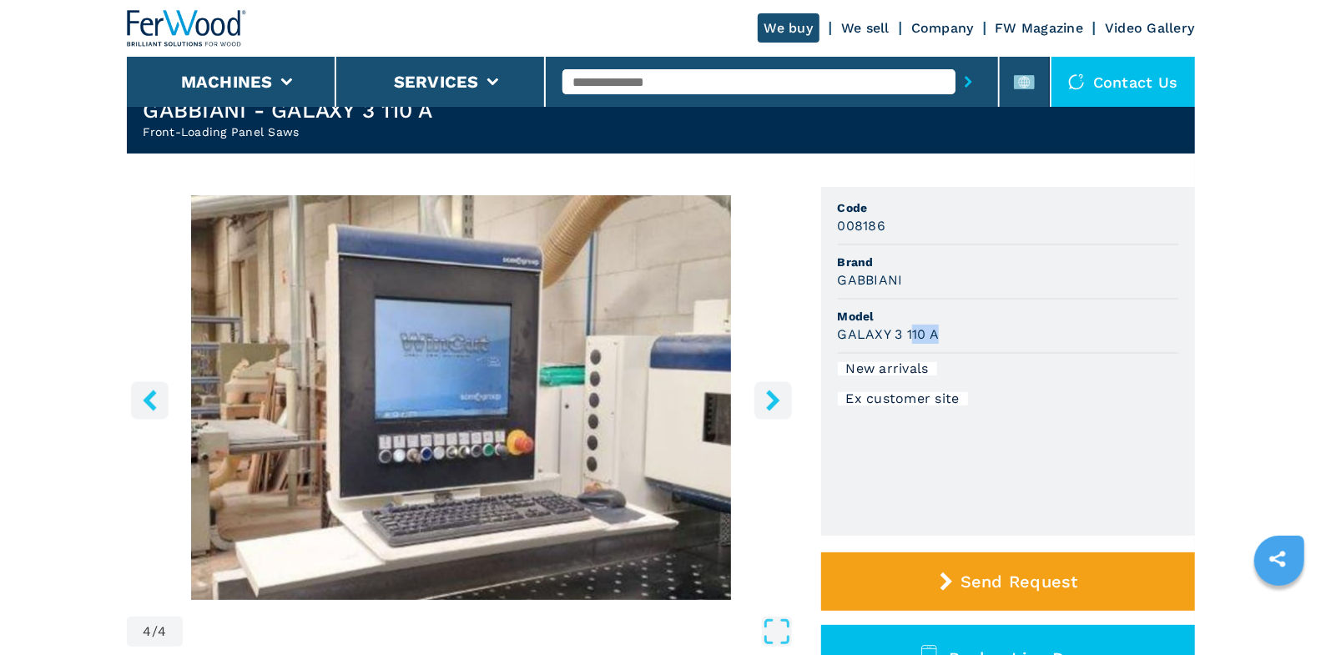
click at [769, 400] on icon "right-button" at bounding box center [773, 400] width 21 height 21
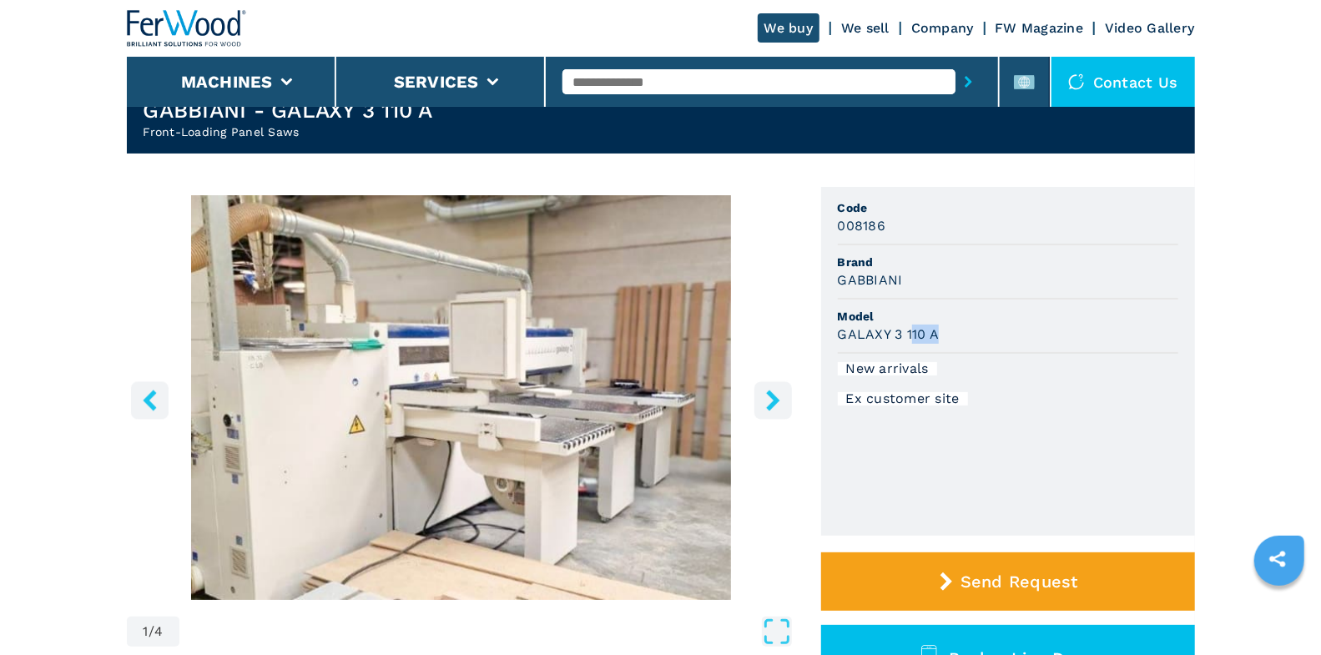
click at [769, 400] on icon "right-button" at bounding box center [773, 400] width 21 height 21
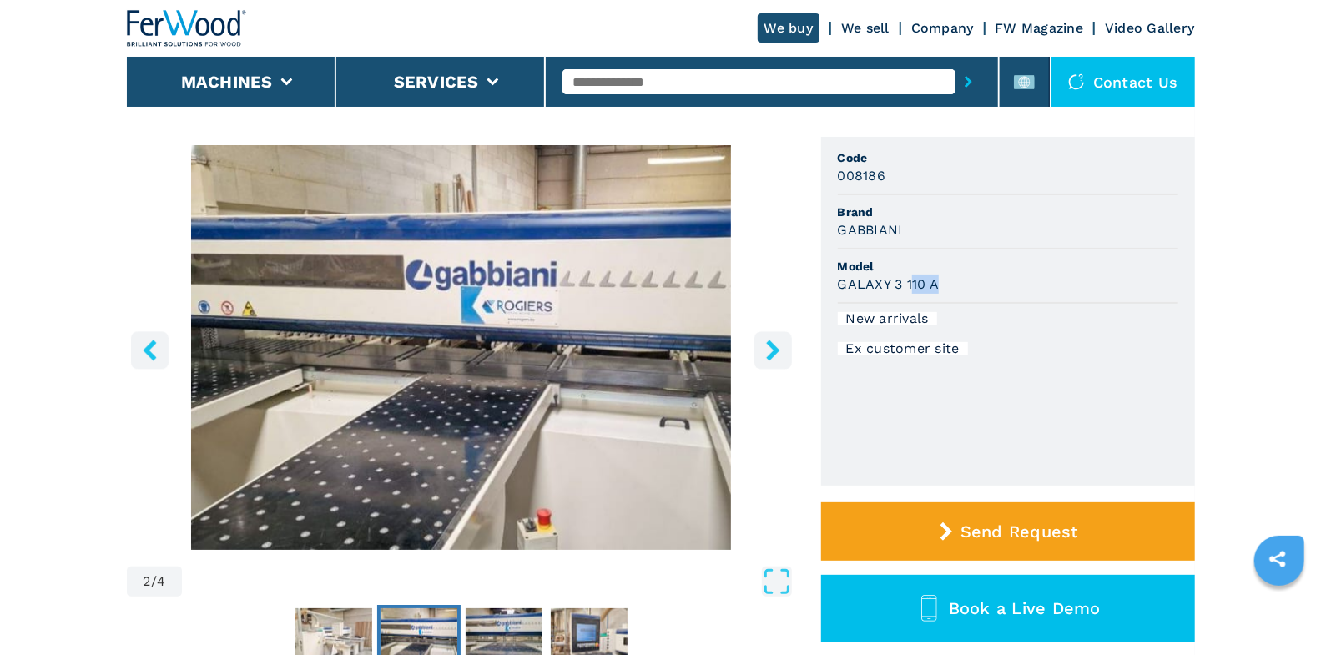
scroll to position [0, 0]
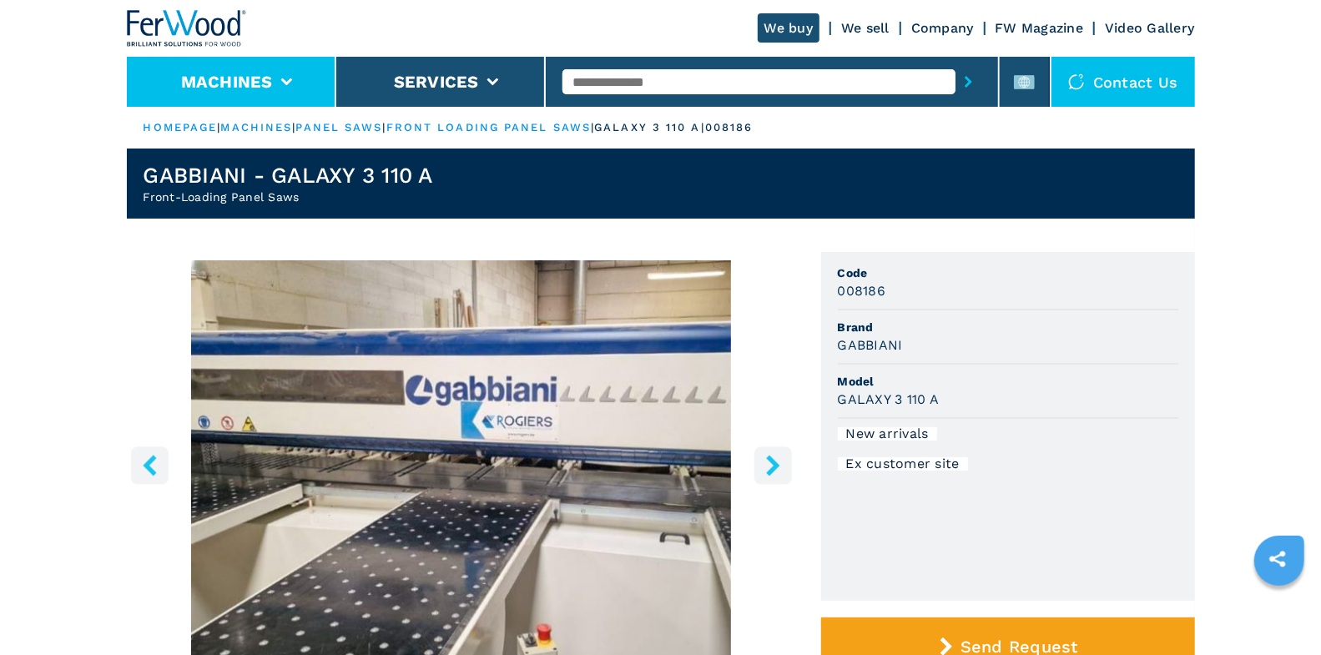
click at [313, 91] on li "Machines" at bounding box center [231, 82] width 209 height 50
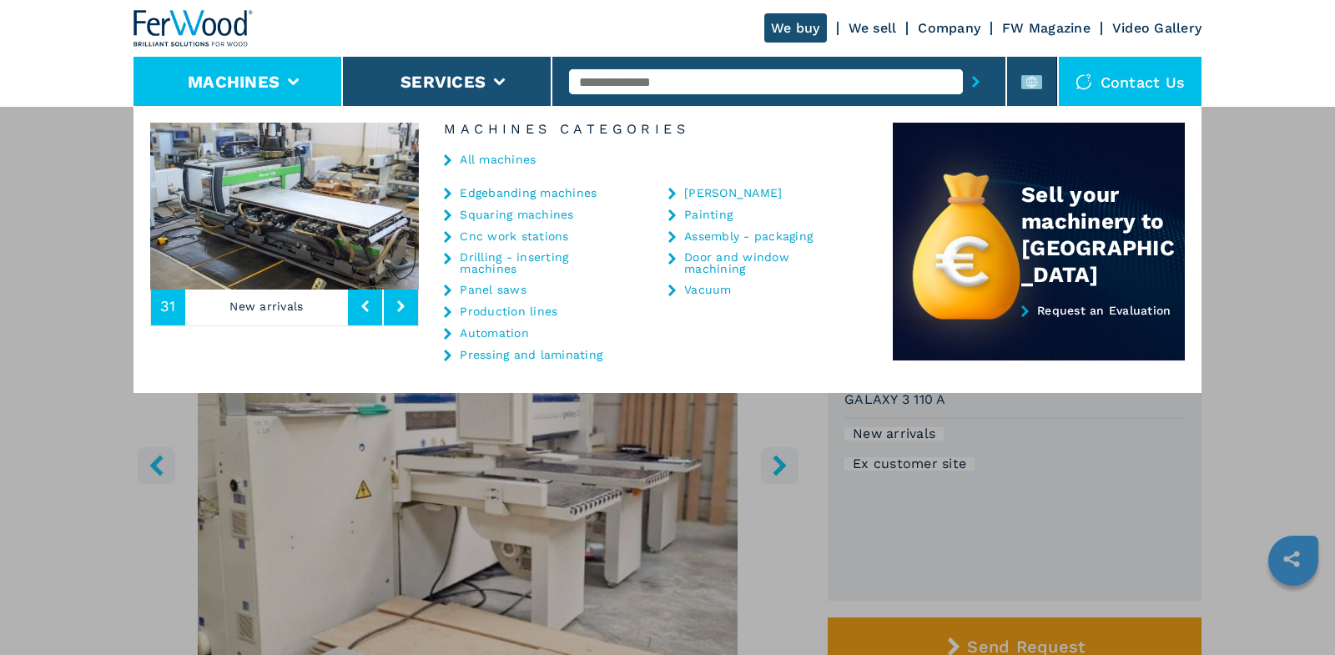
click at [501, 159] on link "All machines" at bounding box center [498, 160] width 76 height 12
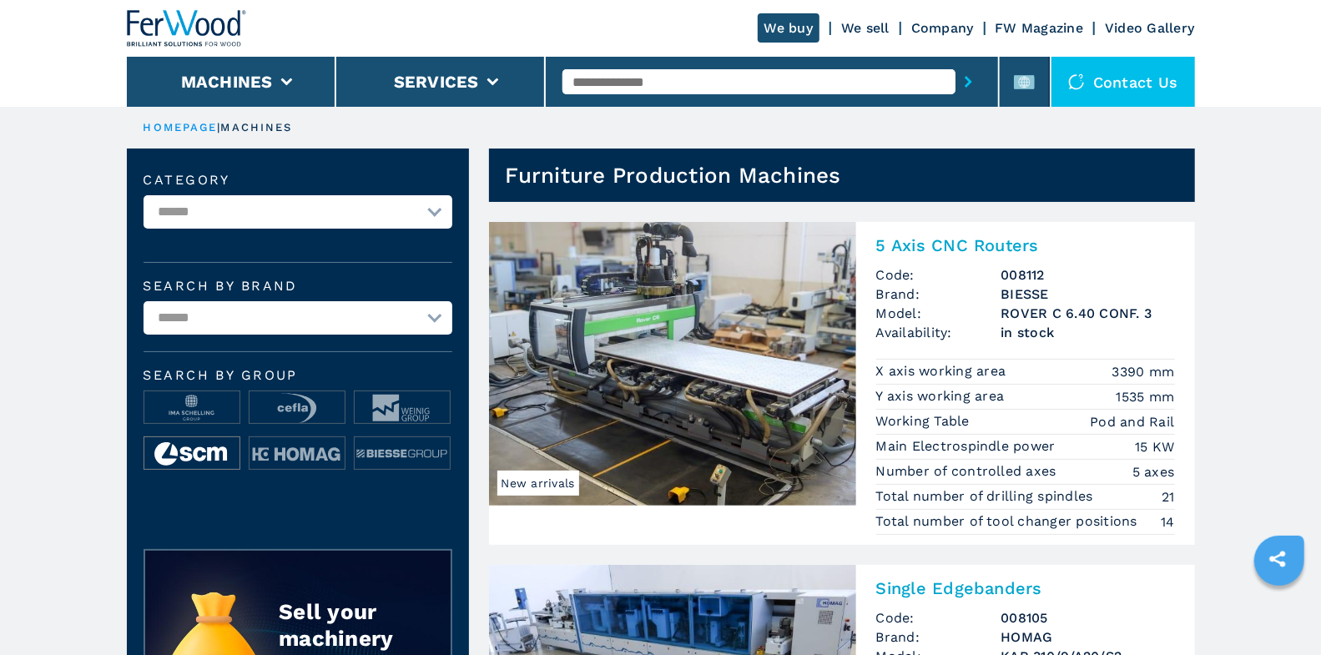
click at [219, 464] on img at bounding box center [191, 453] width 95 height 33
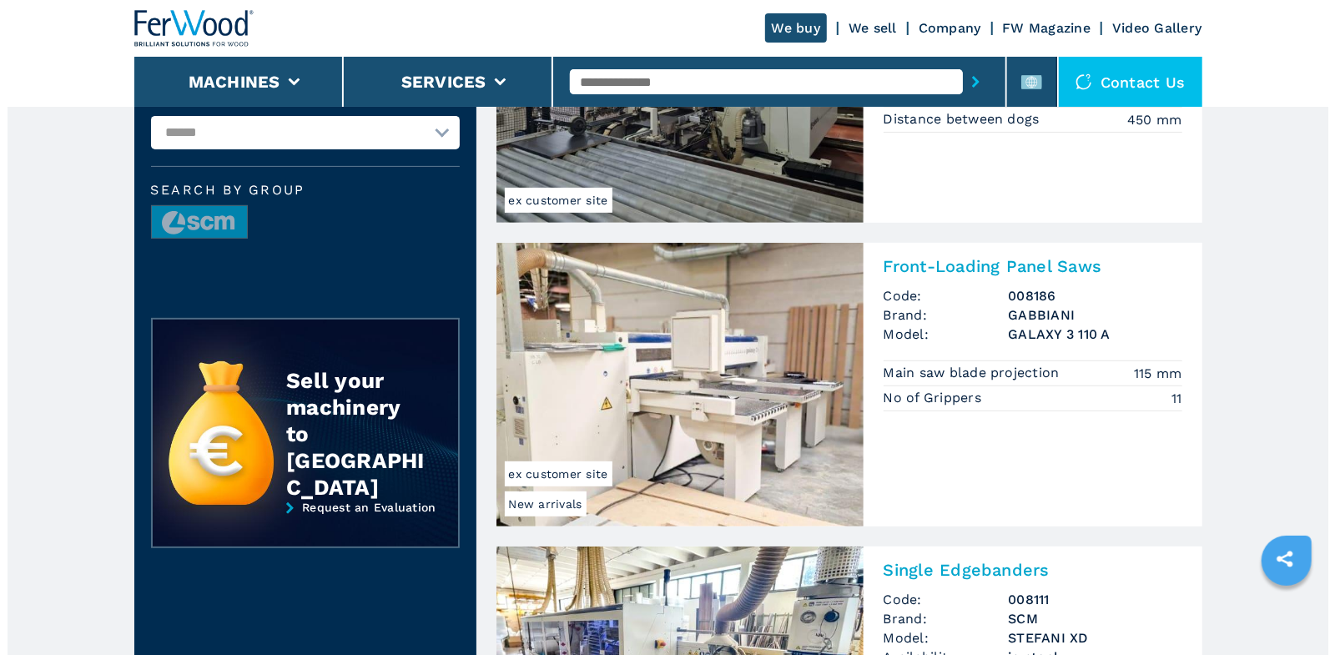
scroll to position [284, 0]
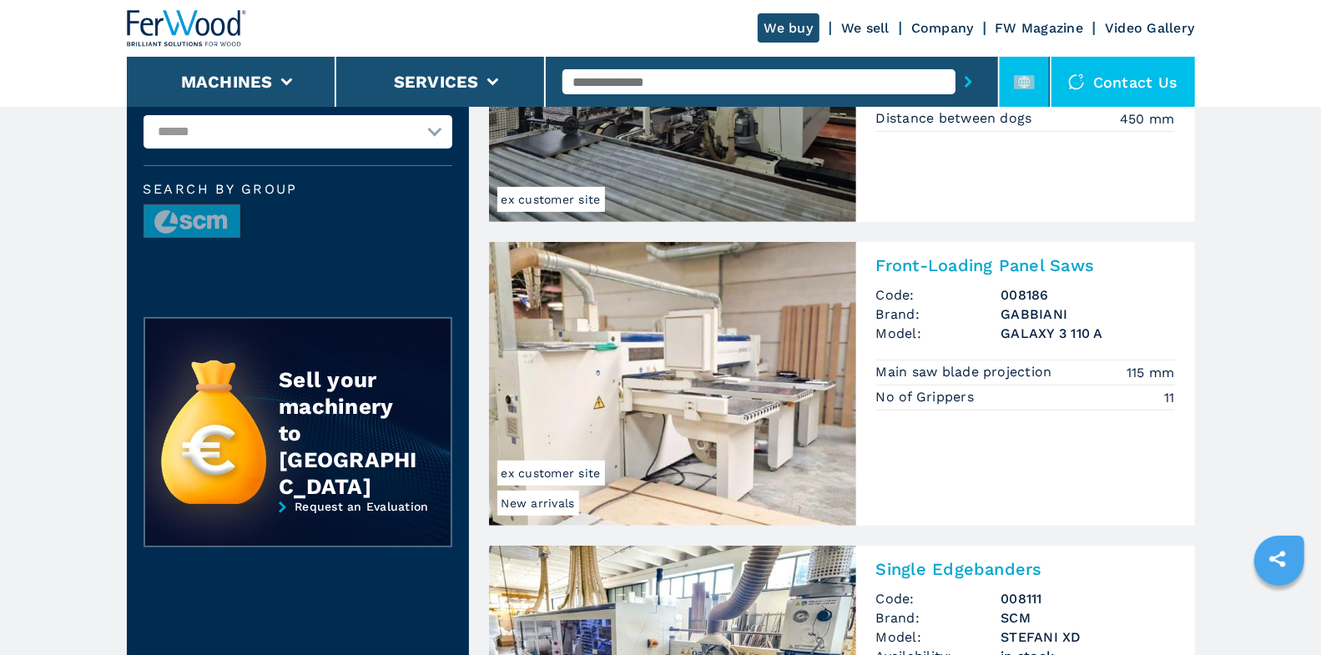
click at [1025, 90] on icon at bounding box center [1024, 82] width 21 height 21
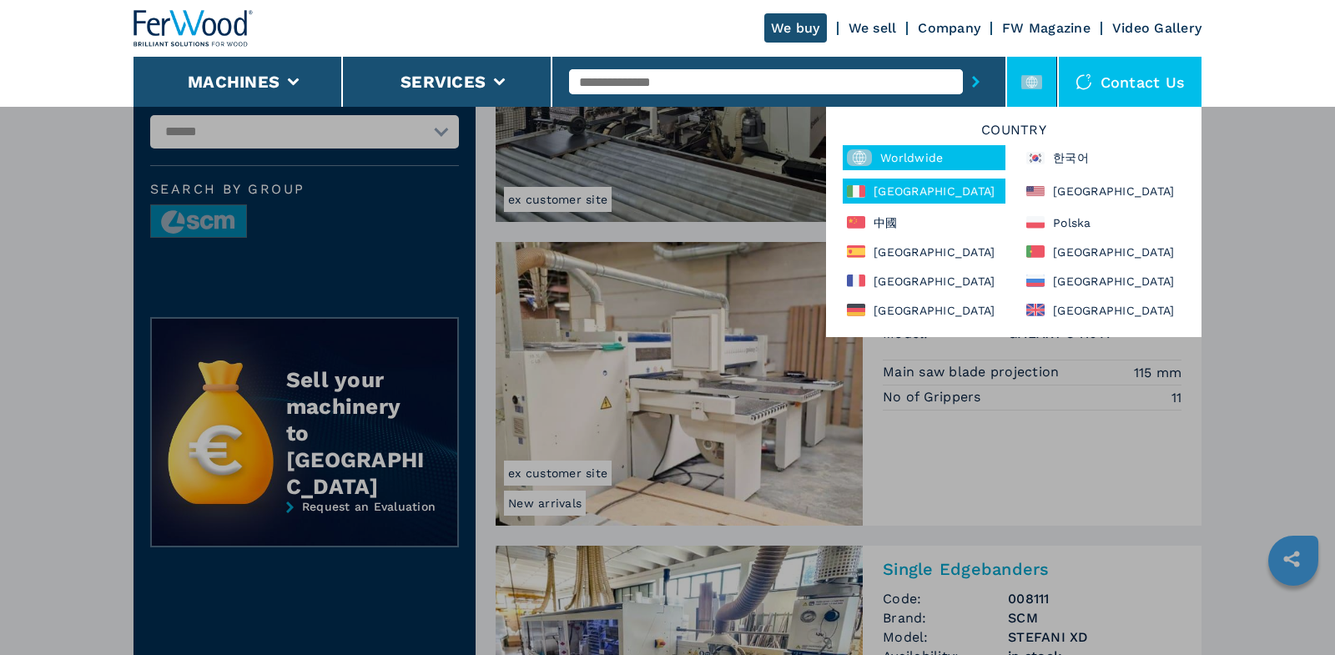
click at [913, 181] on div "[GEOGRAPHIC_DATA]" at bounding box center [924, 191] width 163 height 25
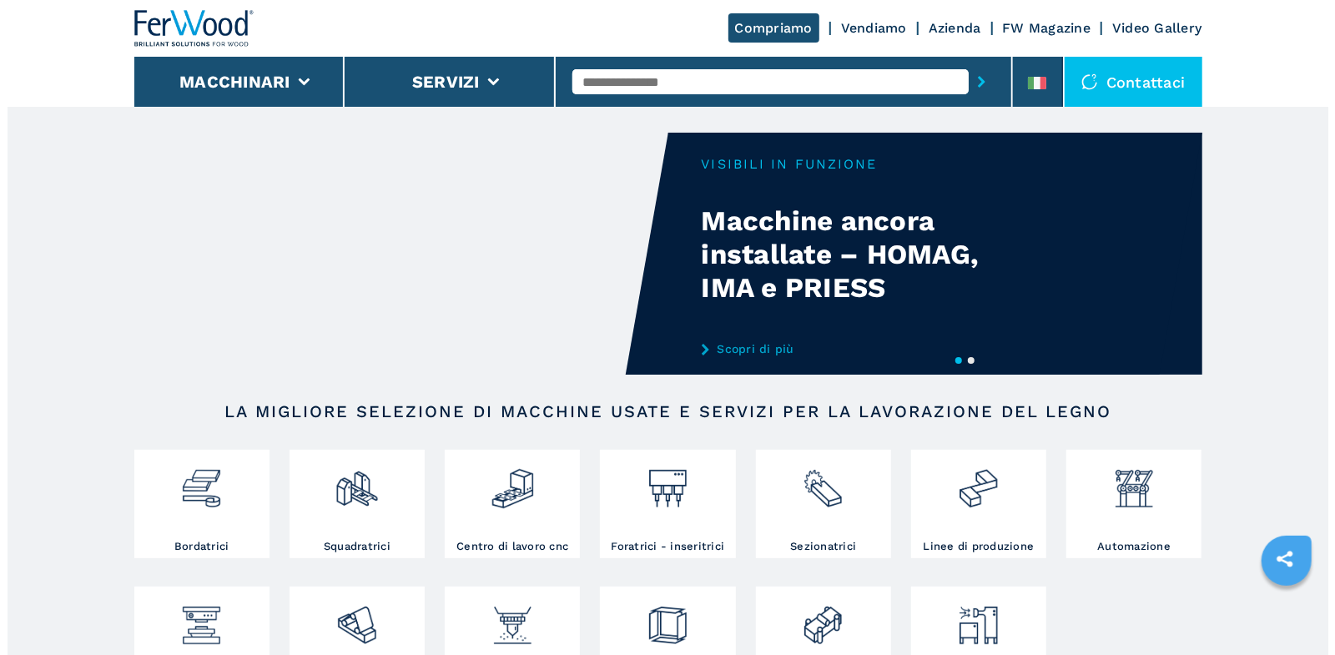
scroll to position [3, 0]
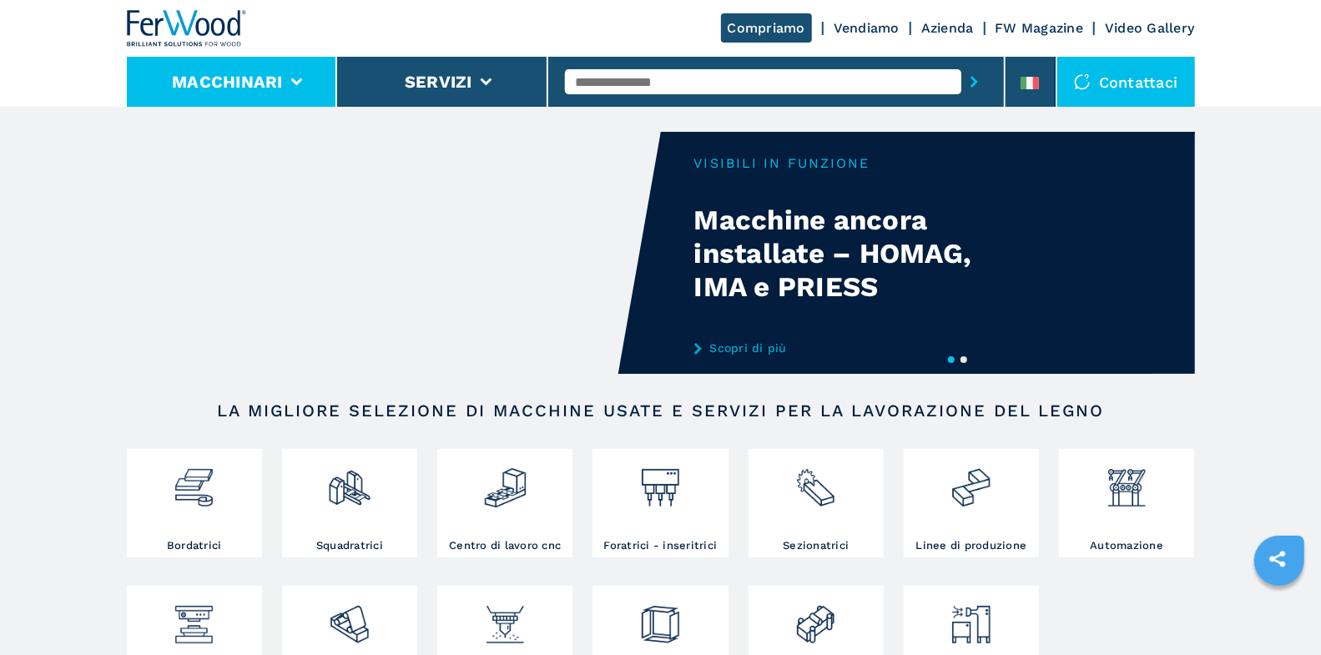
click at [287, 93] on li "Macchinari" at bounding box center [232, 82] width 211 height 50
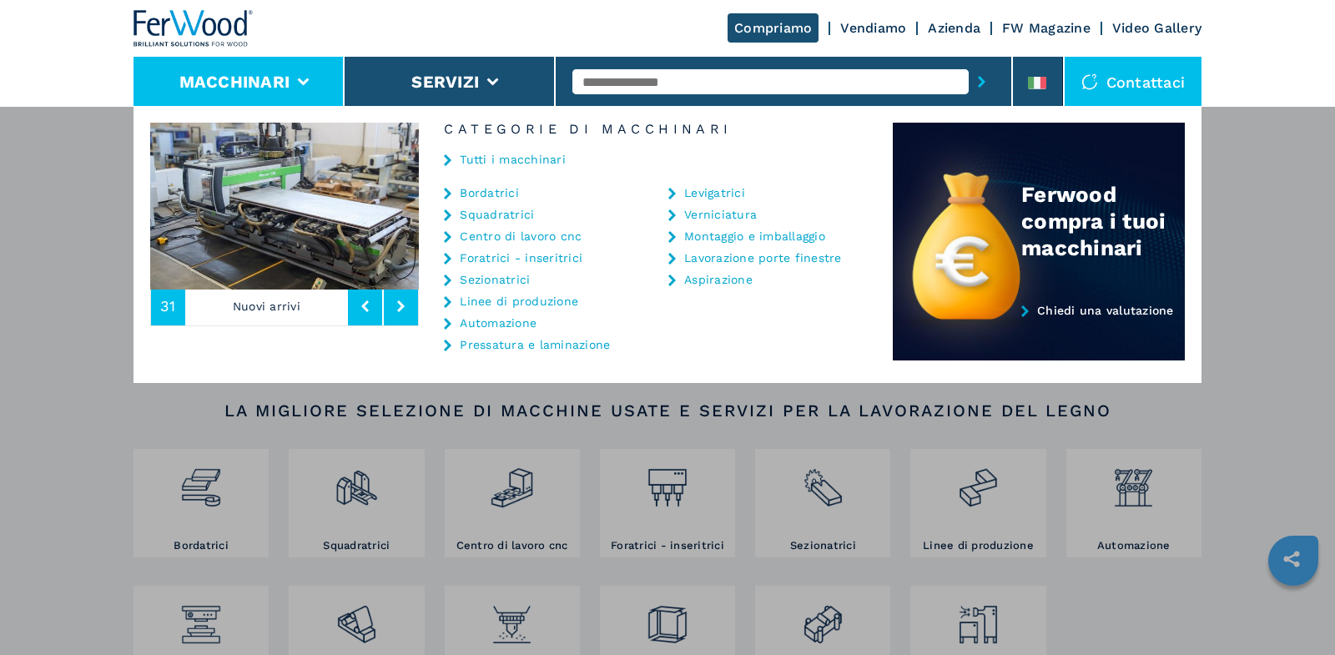
click at [512, 159] on link "Tutti i macchinari" at bounding box center [513, 160] width 106 height 12
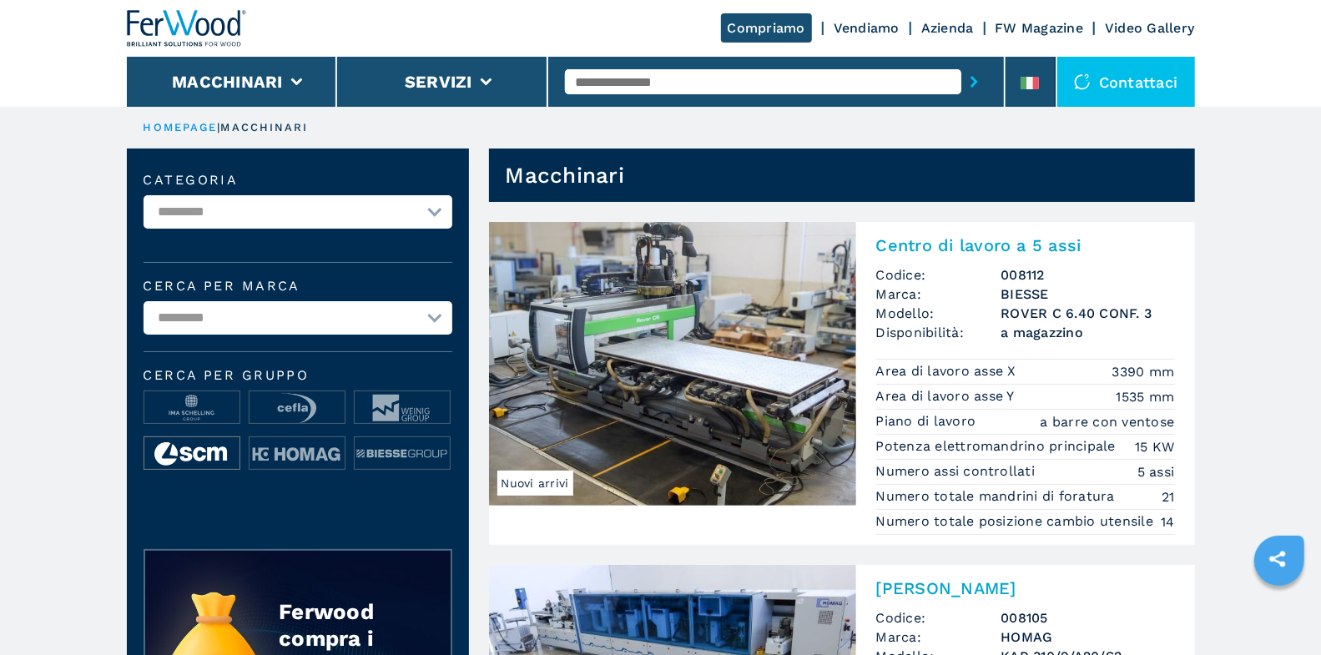
click at [191, 450] on img at bounding box center [191, 453] width 95 height 33
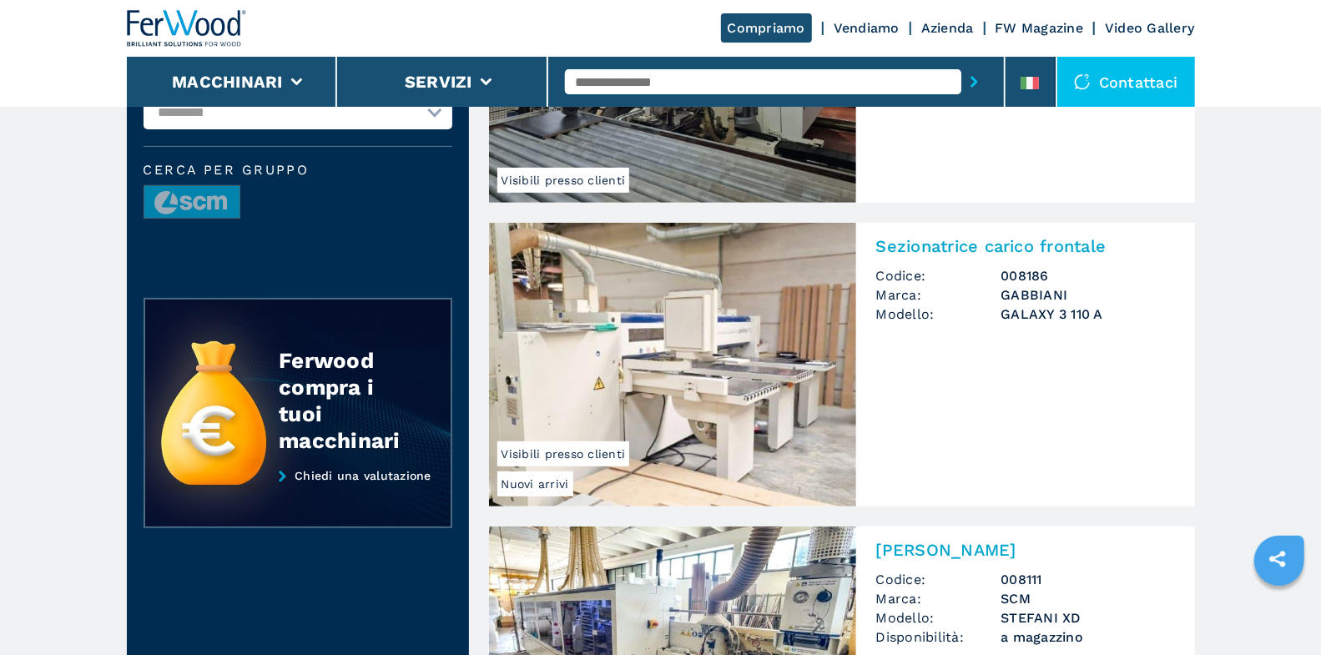
scroll to position [366, 0]
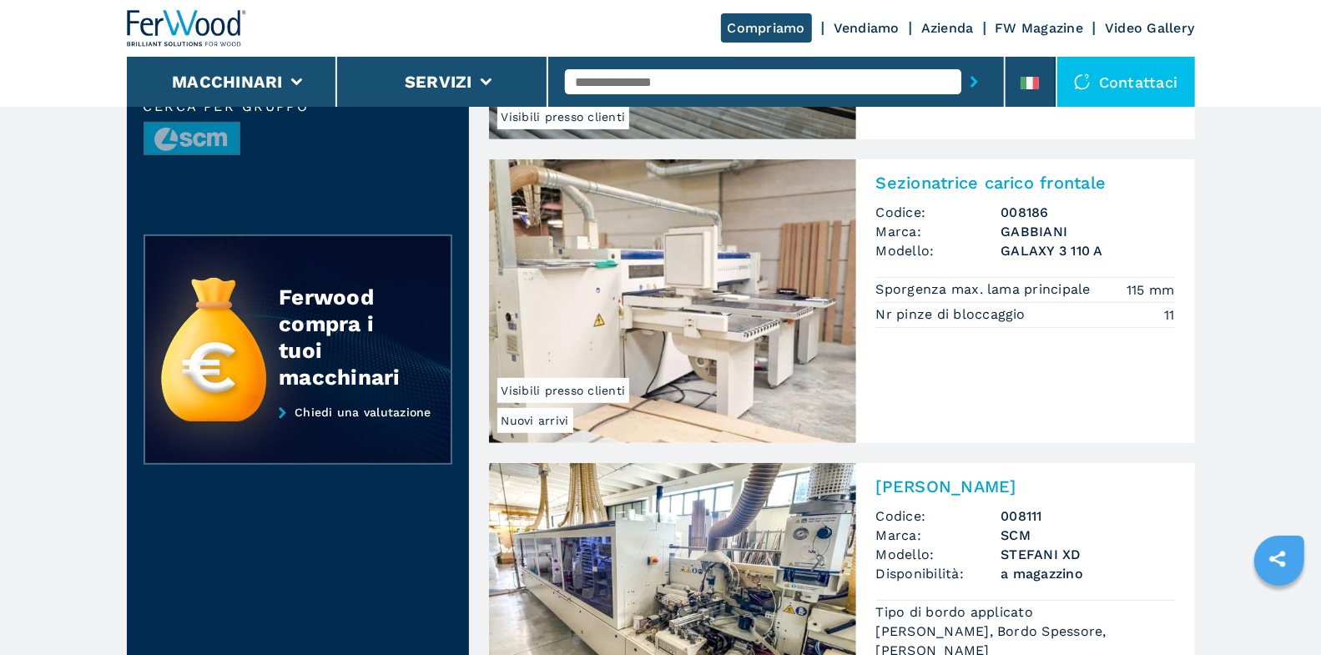
click at [1044, 199] on div "Sezionatrice carico frontale Codice: 008186 Marca: GABBIANI Modello: GALAXY 3 1…" at bounding box center [1025, 248] width 339 height 179
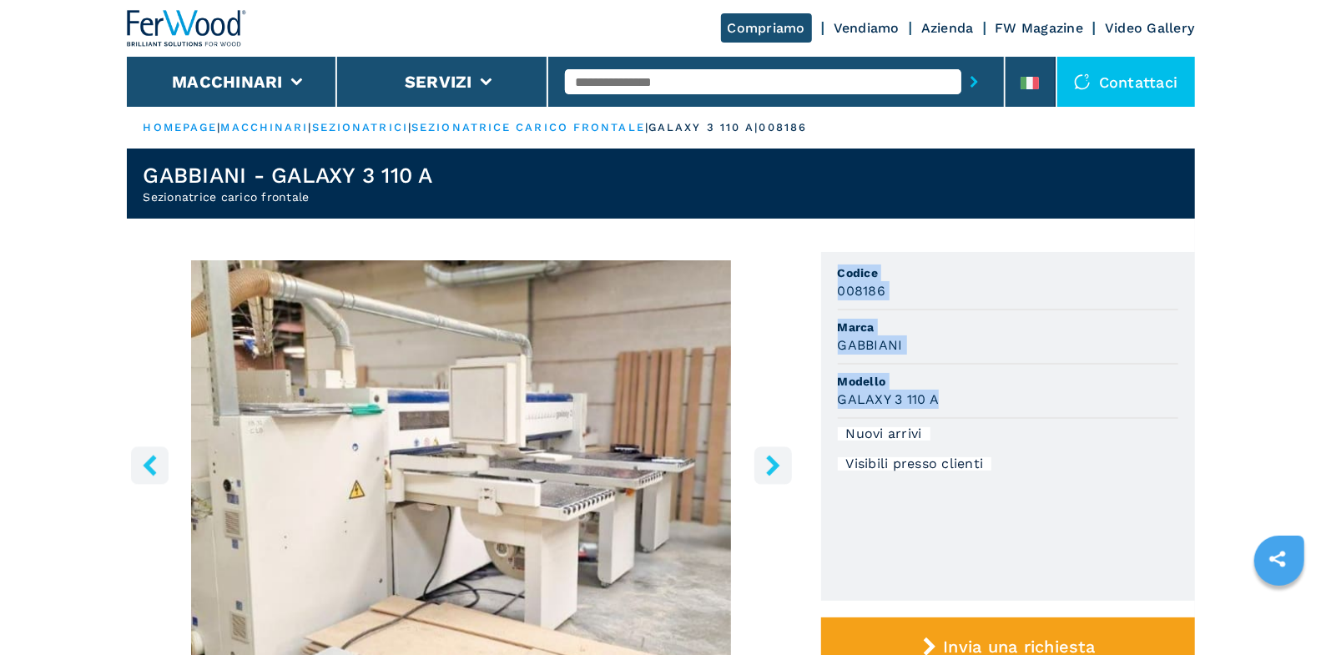
drag, startPoint x: 836, startPoint y: 265, endPoint x: 999, endPoint y: 394, distance: 208.0
click at [999, 394] on ul "Codice 008186 Marca GABBIANI Modello GALAXY 3 110 A Nuovi arrivi Visibili press…" at bounding box center [1008, 426] width 374 height 349
copy ul "Codice 008186 Marca GABBIANI Modello GALAXY 3 110 A"
click at [642, 73] on input "text" at bounding box center [763, 81] width 396 height 25
type input "*******"
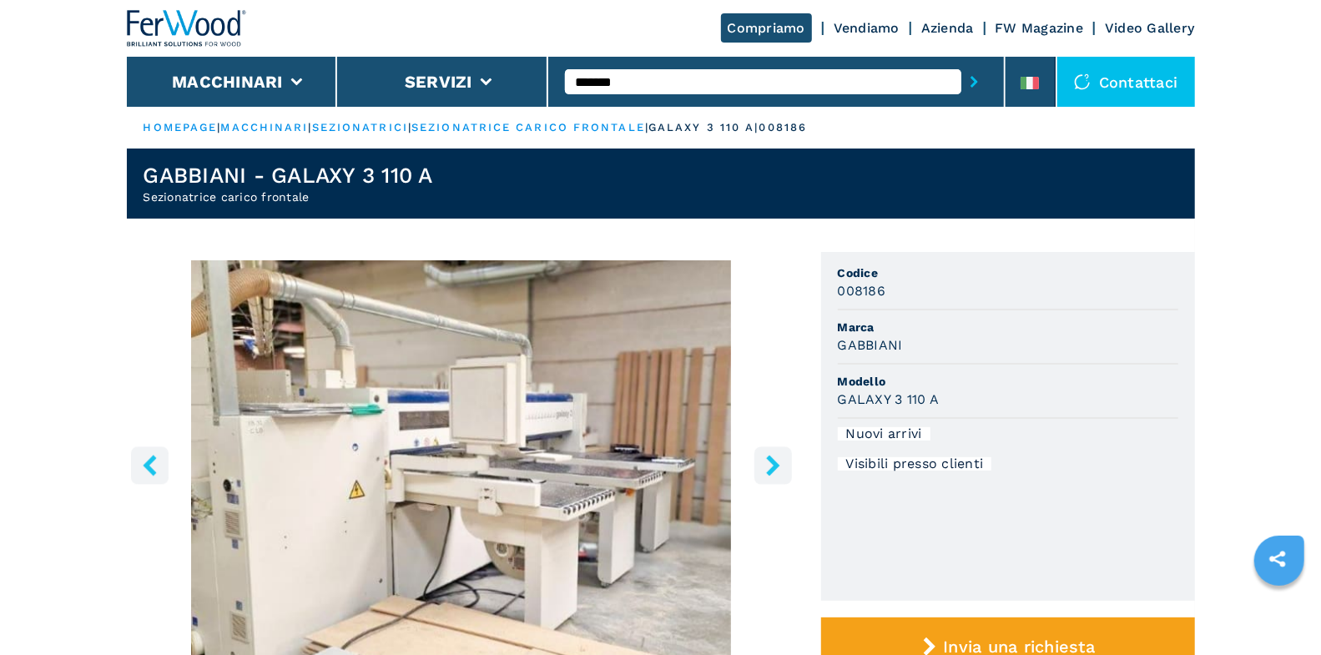
click at [961, 63] on button "submit-button" at bounding box center [974, 82] width 26 height 38
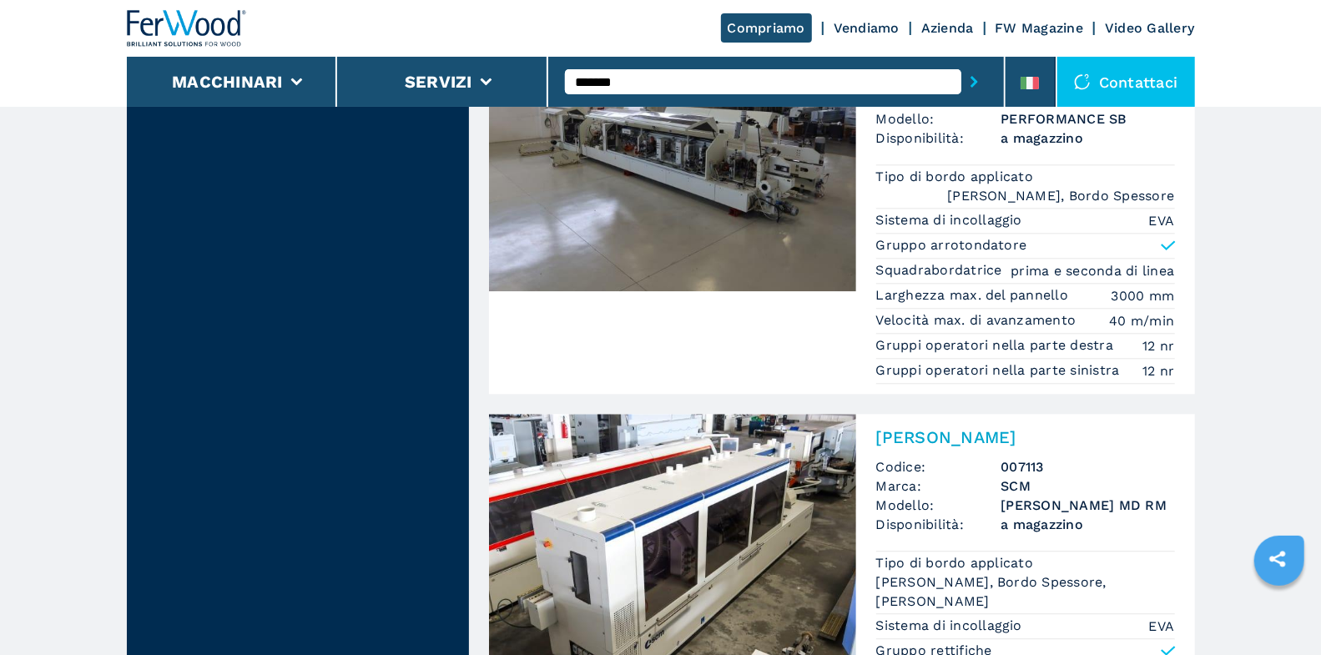
scroll to position [2383, 0]
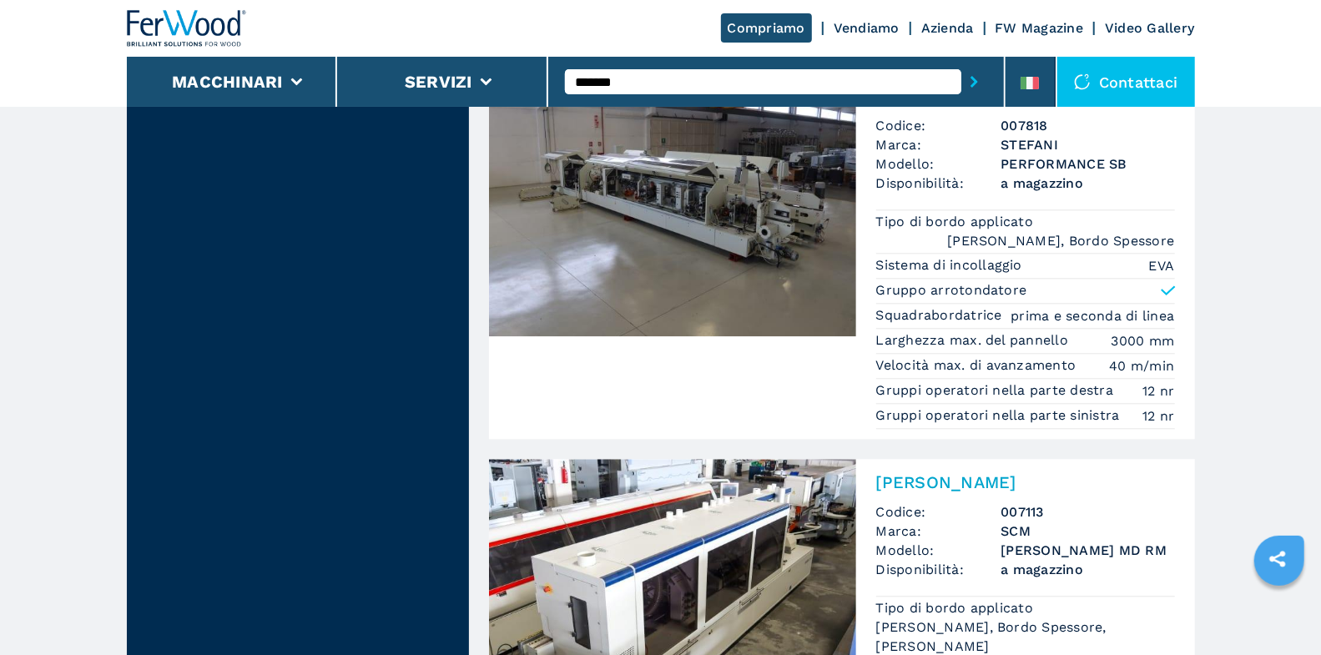
click at [994, 472] on h2 "Bordatrice Singola" at bounding box center [1025, 482] width 299 height 20
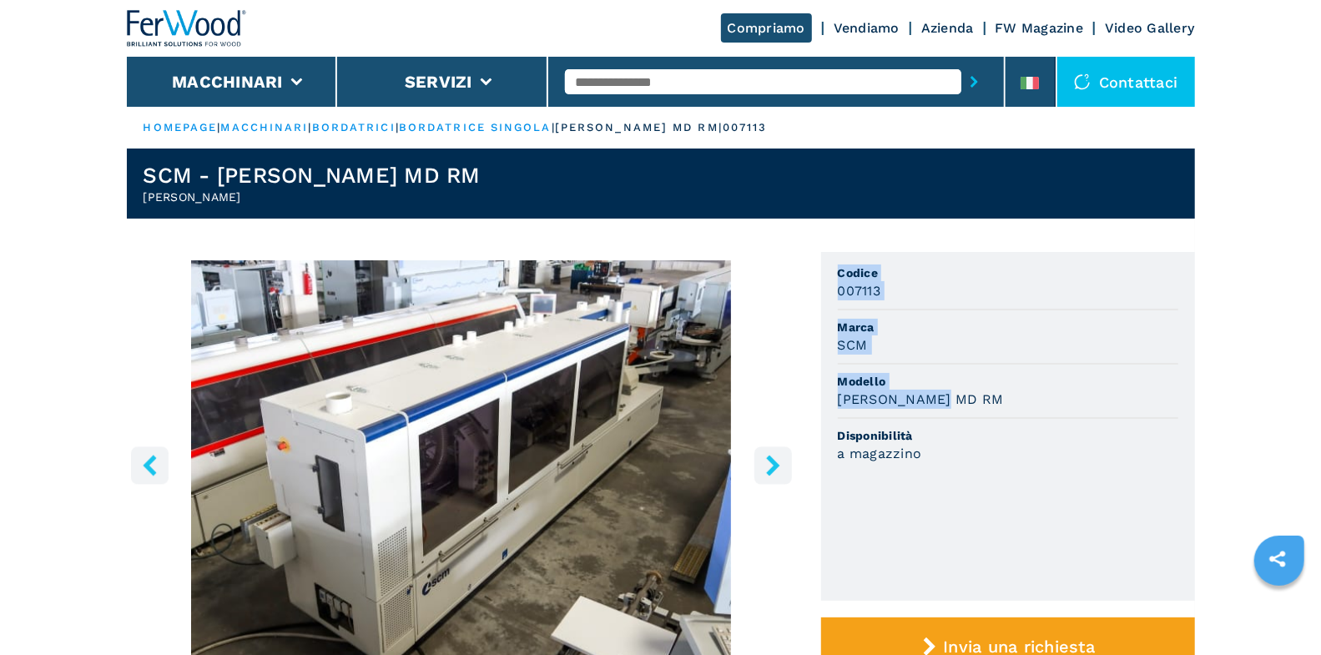
drag, startPoint x: 837, startPoint y: 266, endPoint x: 993, endPoint y: 396, distance: 203.2
click at [993, 396] on ul "Codice 007113 Marca SCM Modello STEFANI MD RM Disponibilità a magazzino" at bounding box center [1008, 426] width 374 height 349
copy ul "Codice 007113 Marca SCM Modello STEFANI MD RM"
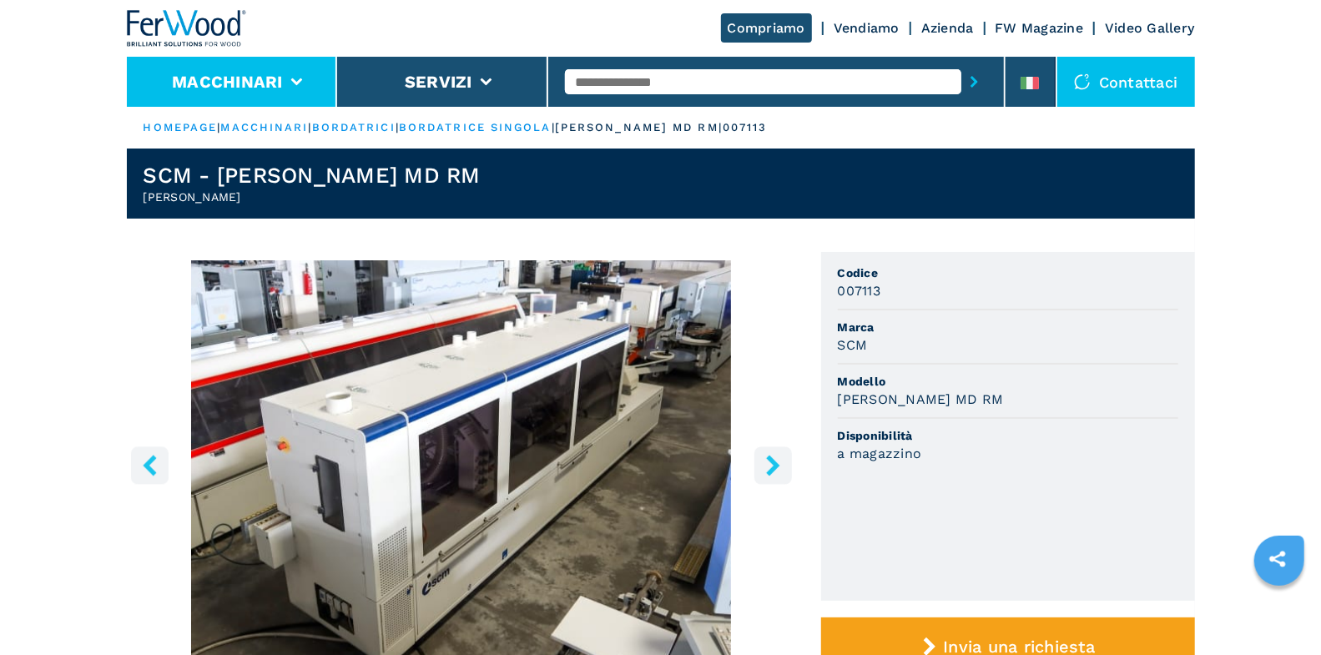
click at [292, 75] on li "Macchinari" at bounding box center [232, 82] width 211 height 50
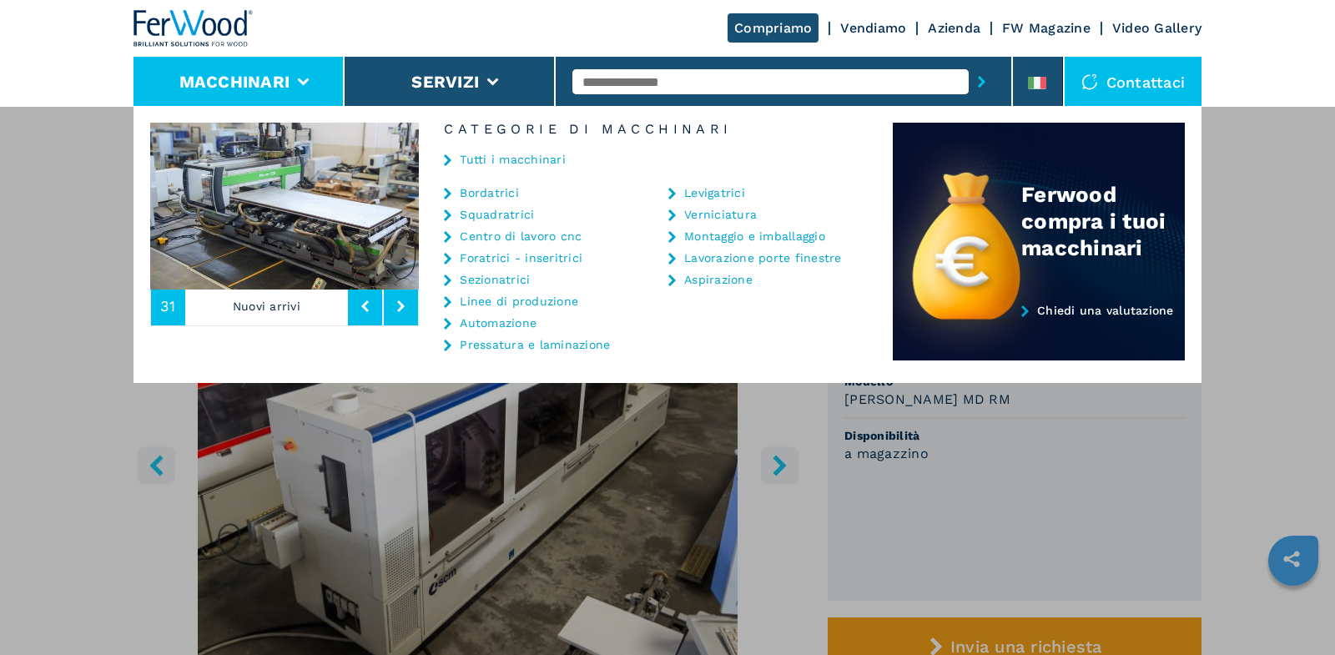
click at [493, 163] on link "Tutti i macchinari" at bounding box center [513, 160] width 106 height 12
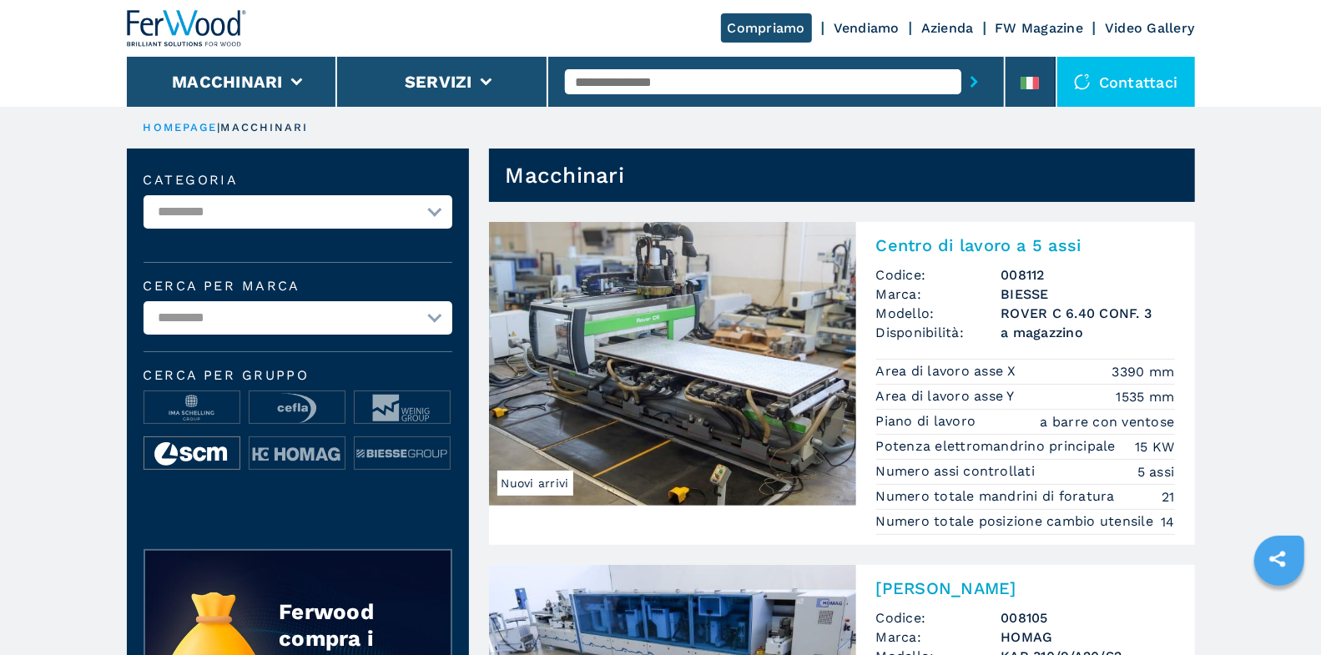
click at [187, 461] on img at bounding box center [191, 453] width 95 height 33
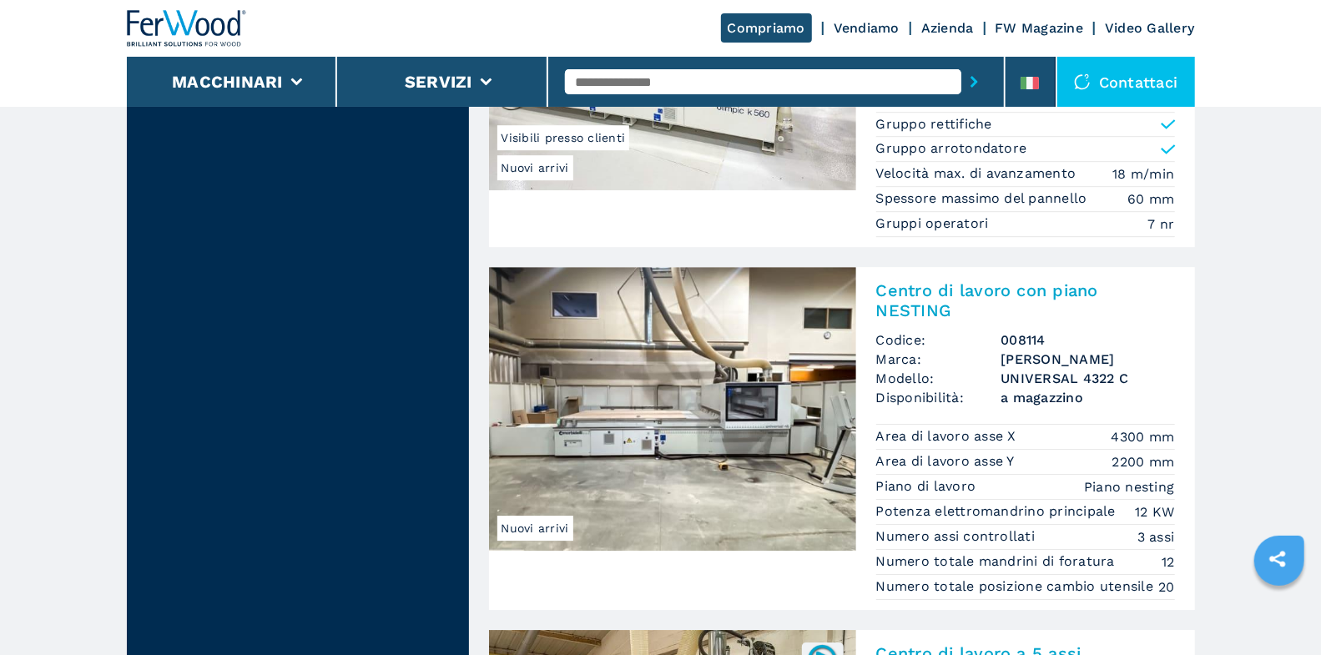
scroll to position [3078, 0]
click at [1009, 266] on div "Centro di lavoro con piano NESTING Codice: 008114 Marca: MORBIDELLI Modello: UN…" at bounding box center [1025, 437] width 339 height 343
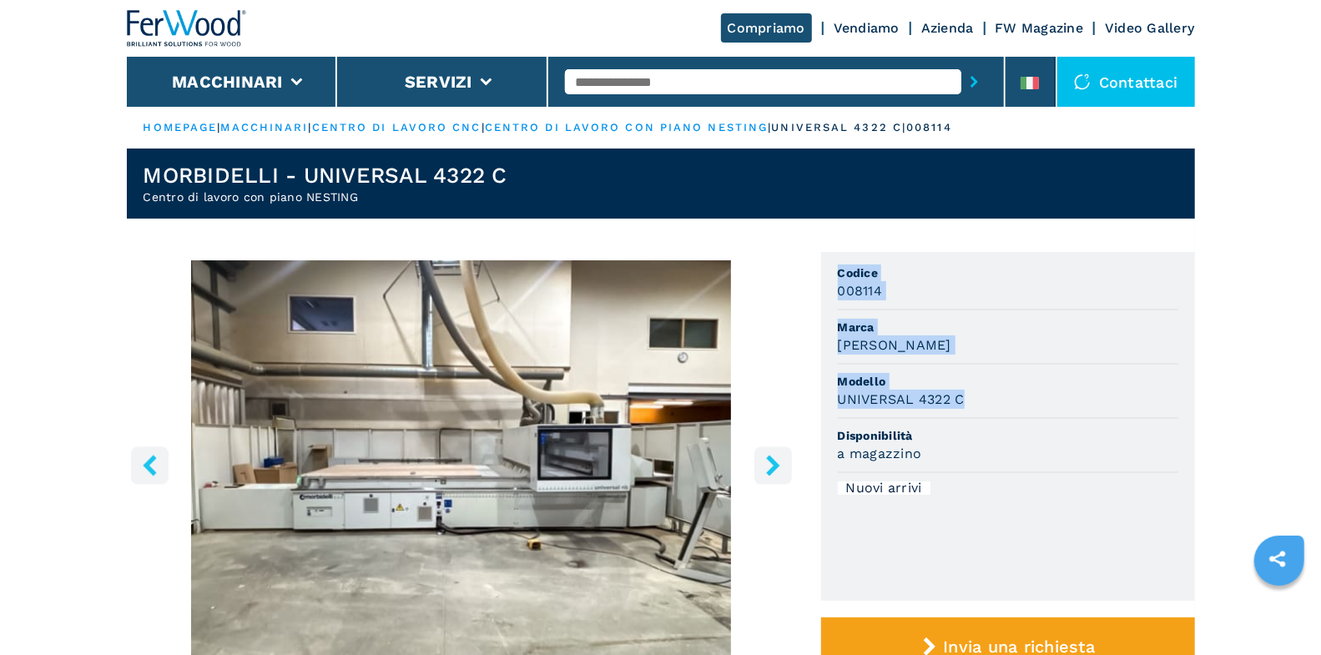
drag, startPoint x: 834, startPoint y: 269, endPoint x: 967, endPoint y: 408, distance: 192.4
click at [967, 408] on ul "Codice 008114 Marca MORBIDELLI Modello UNIVERSAL 4322 C Disponibilità a magazzi…" at bounding box center [1008, 426] width 374 height 349
copy ul "Codice 008114 Marca MORBIDELLI Modello UNIVERSAL 4322 C"
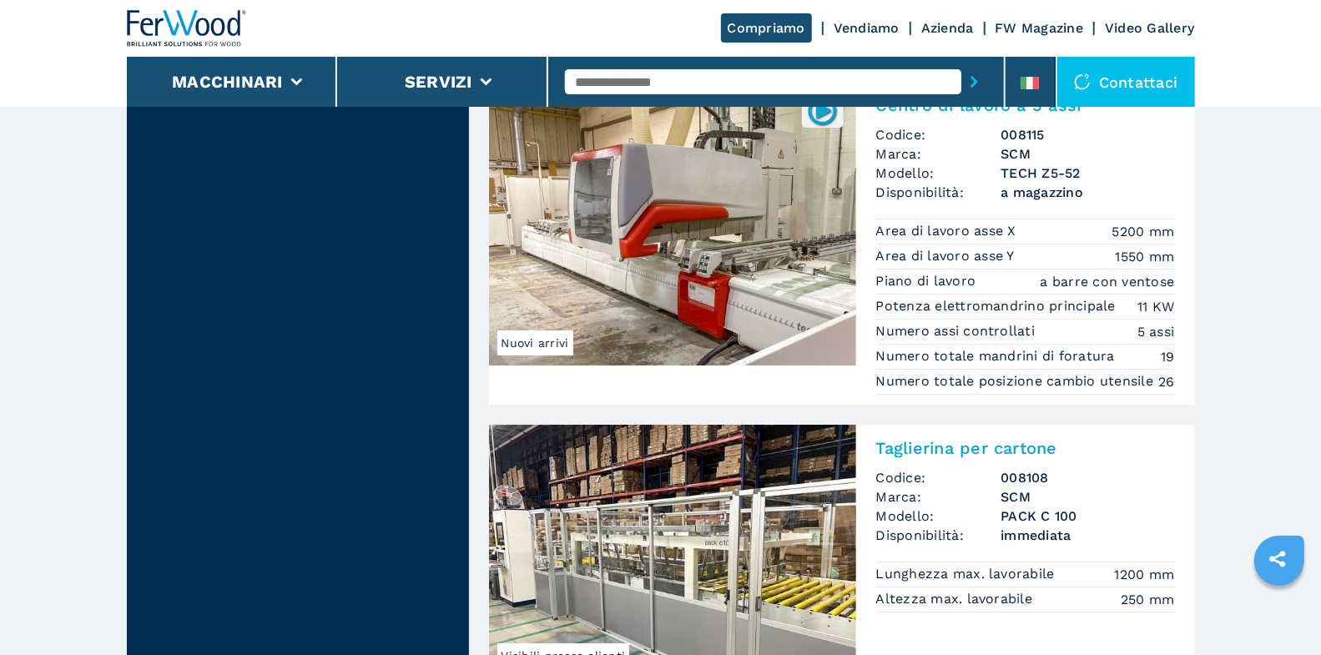
scroll to position [3597, 0]
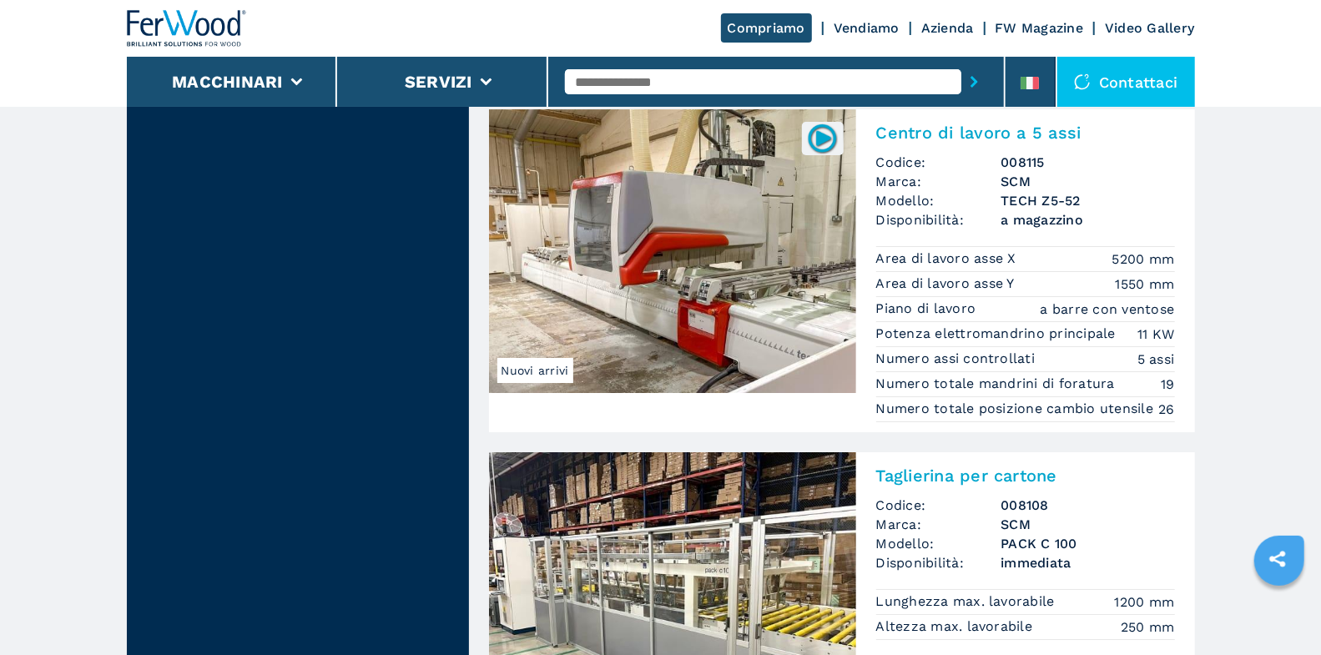
click at [952, 252] on li "Area di lavoro asse X 5200 mm" at bounding box center [1025, 259] width 299 height 26
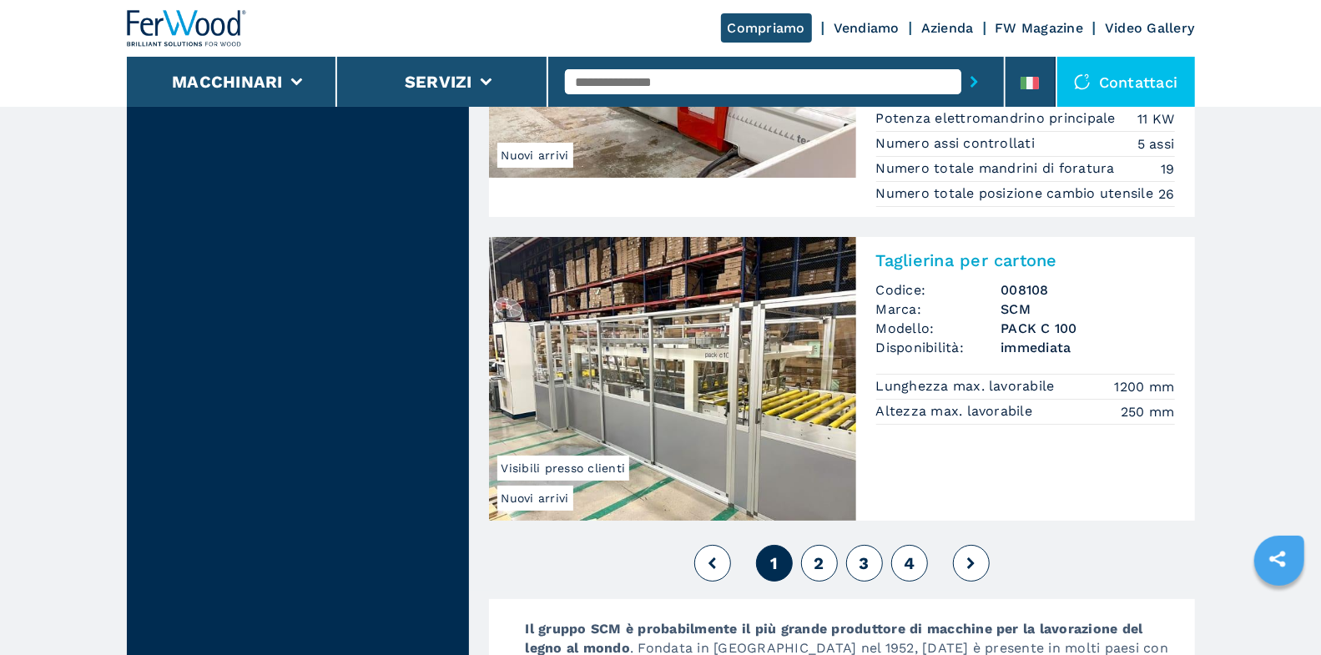
scroll to position [3809, 0]
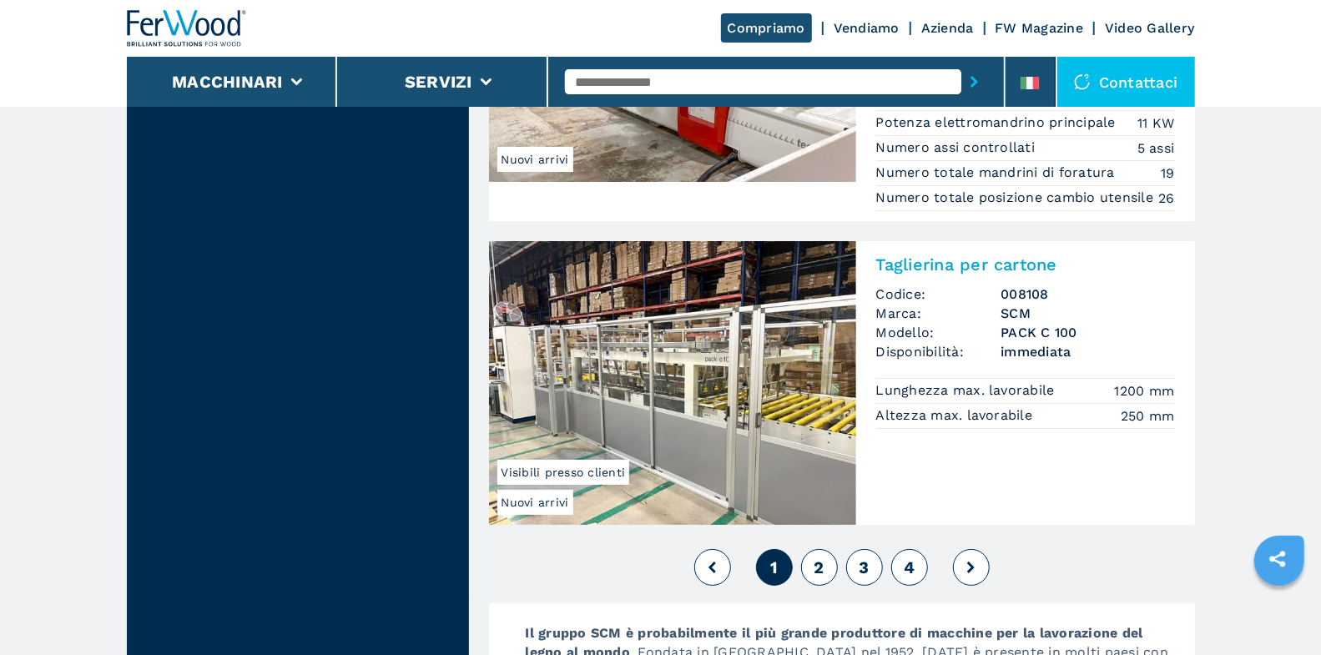
click at [808, 565] on button "2" at bounding box center [819, 567] width 37 height 37
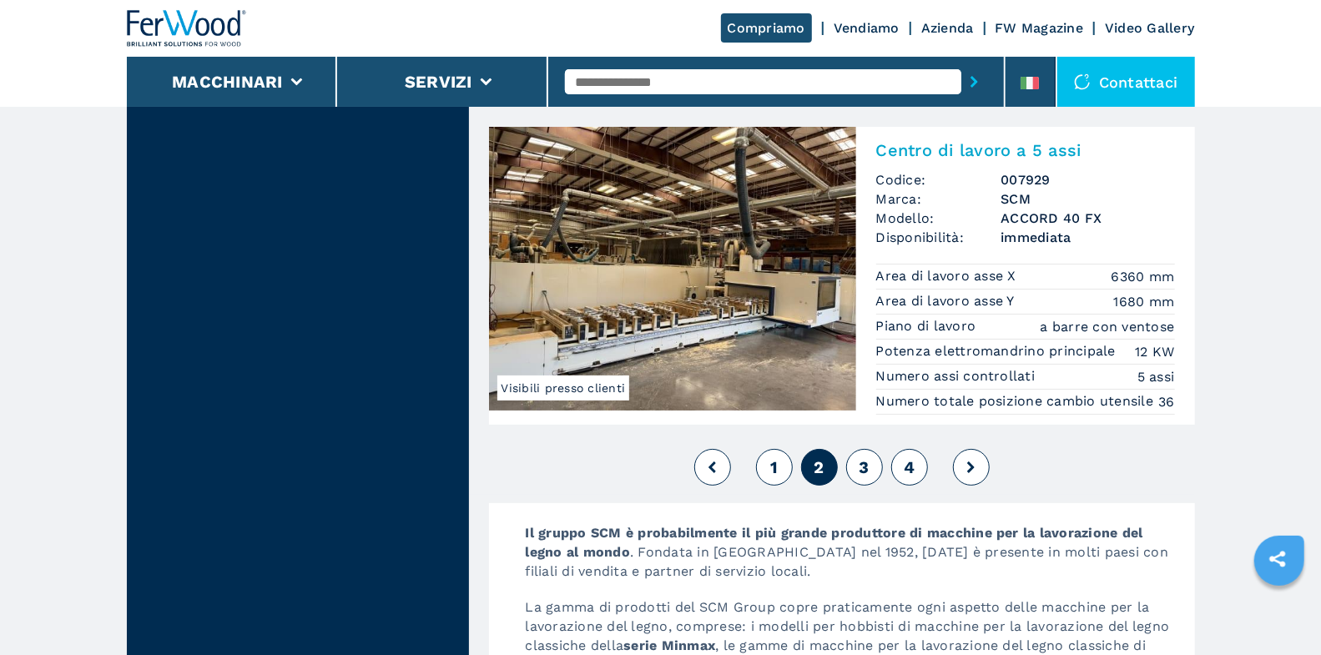
scroll to position [4095, 0]
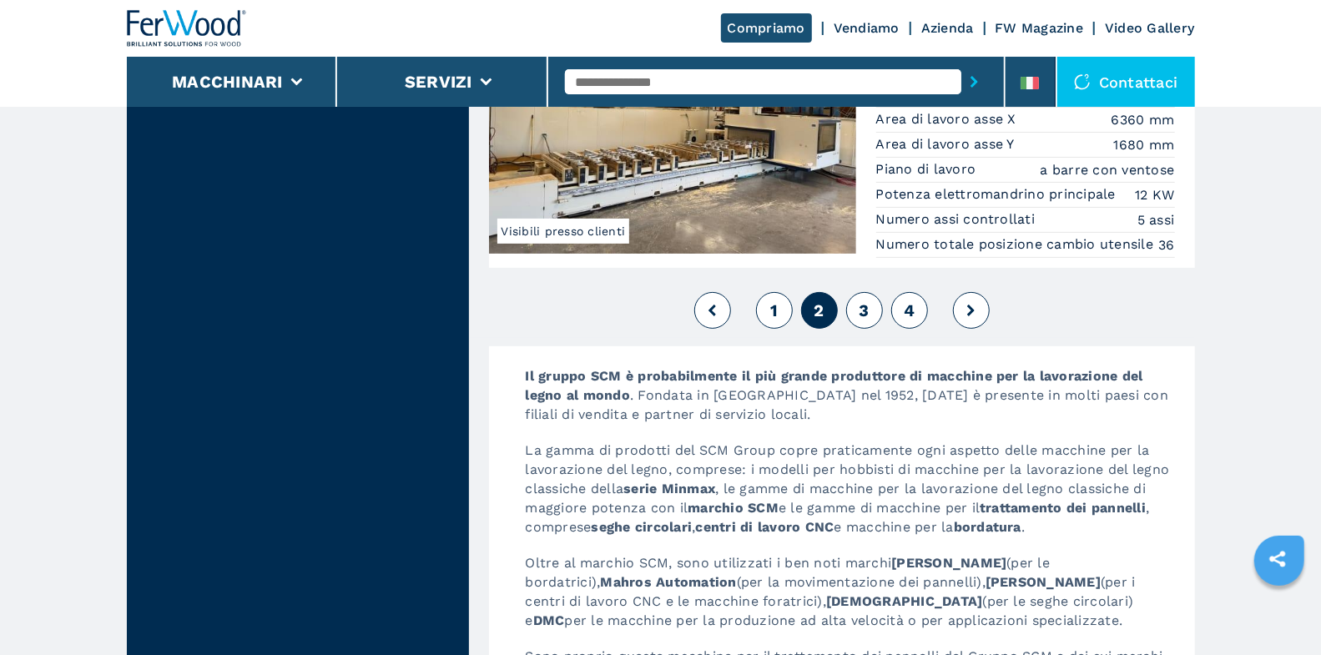
click at [869, 292] on button "3" at bounding box center [864, 310] width 37 height 37
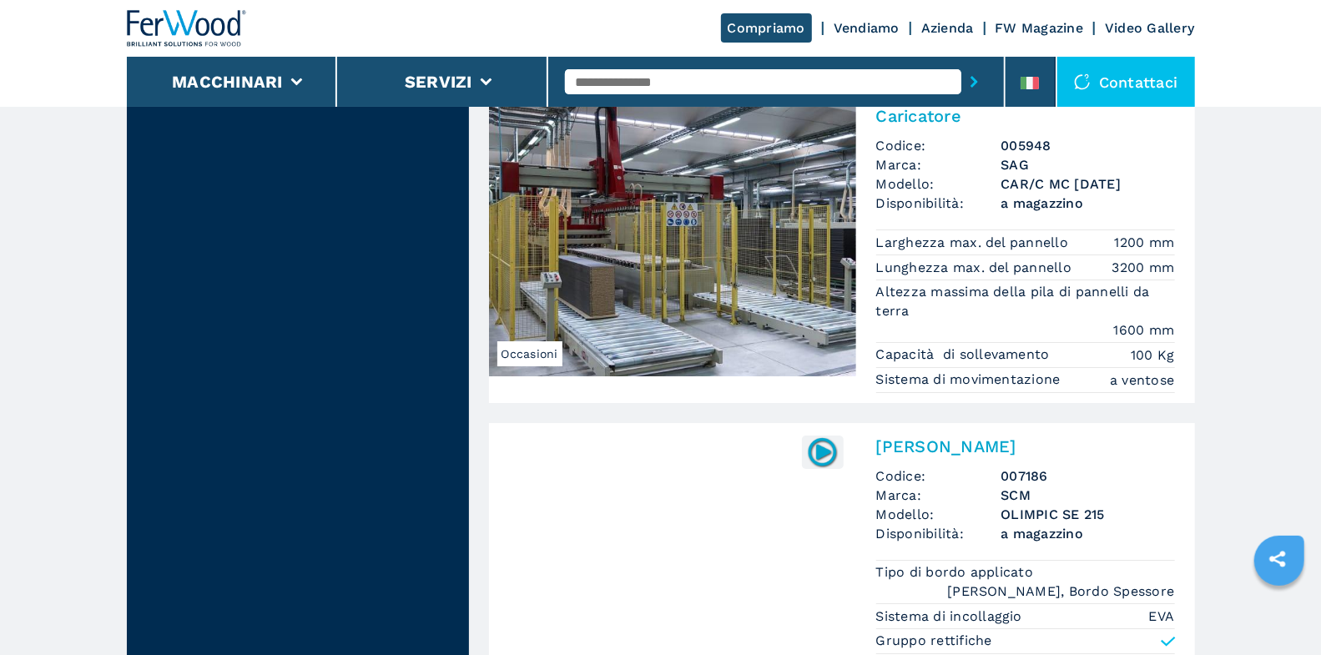
scroll to position [3915, 0]
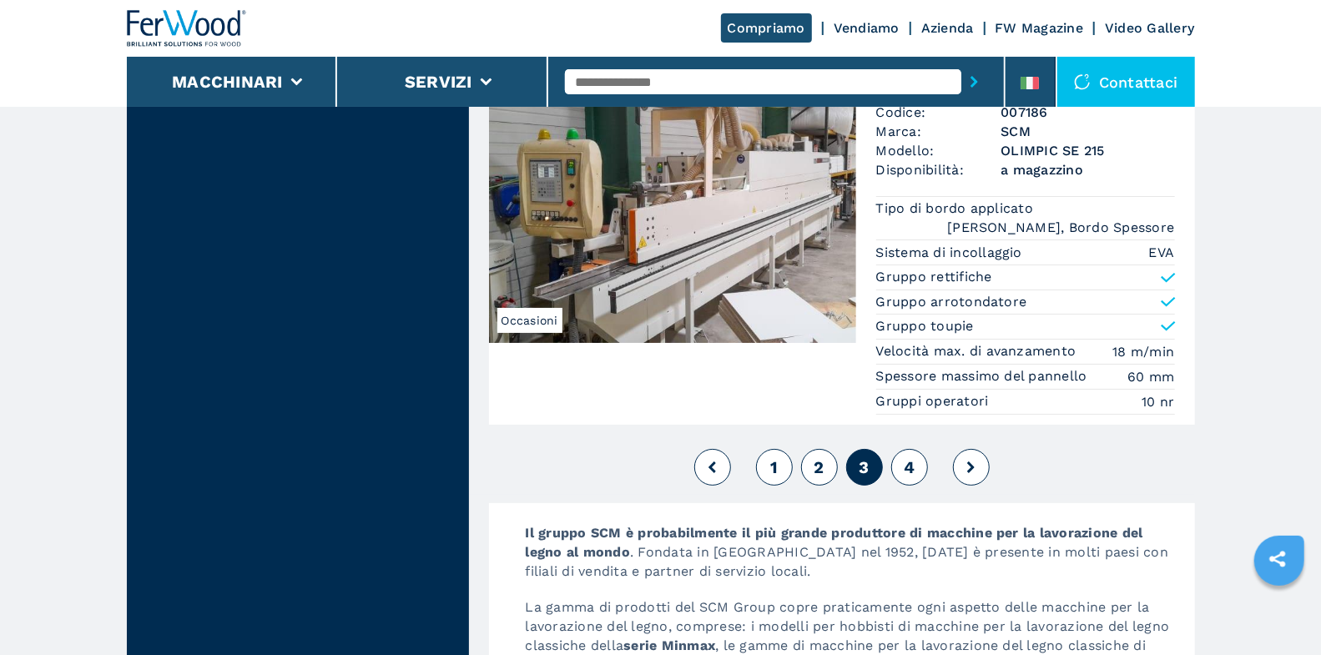
click at [913, 457] on span "4" at bounding box center [909, 467] width 11 height 20
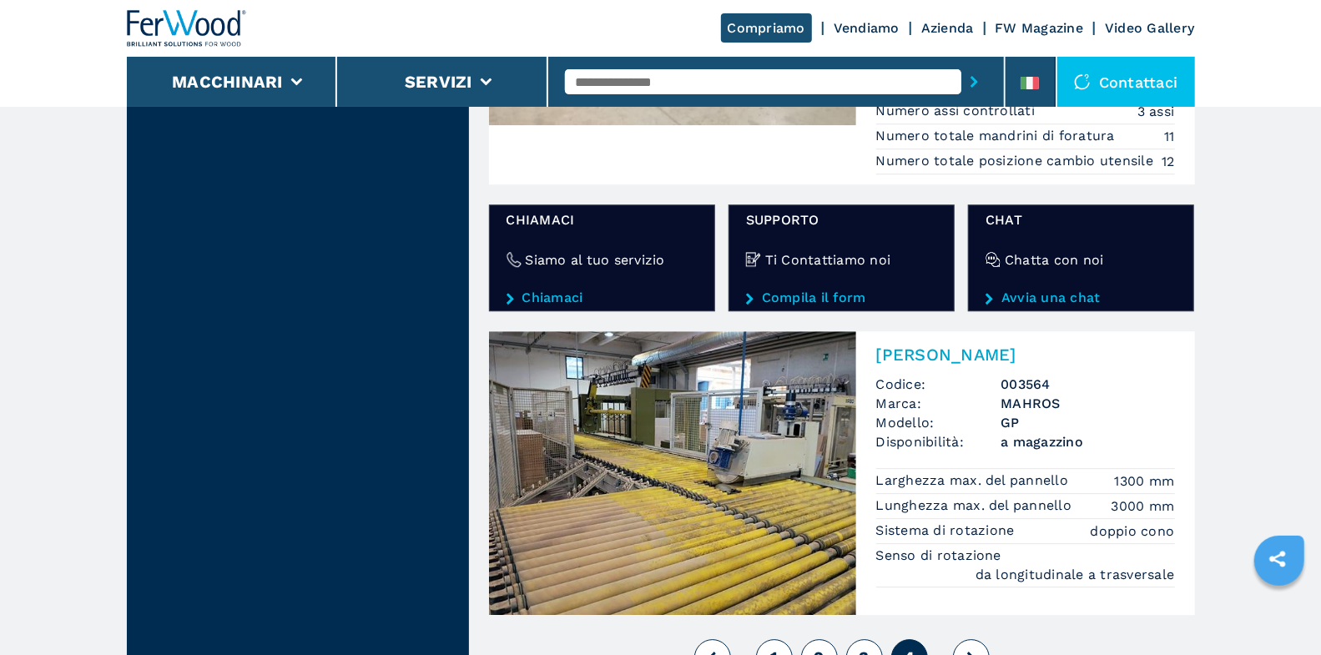
scroll to position [3113, 0]
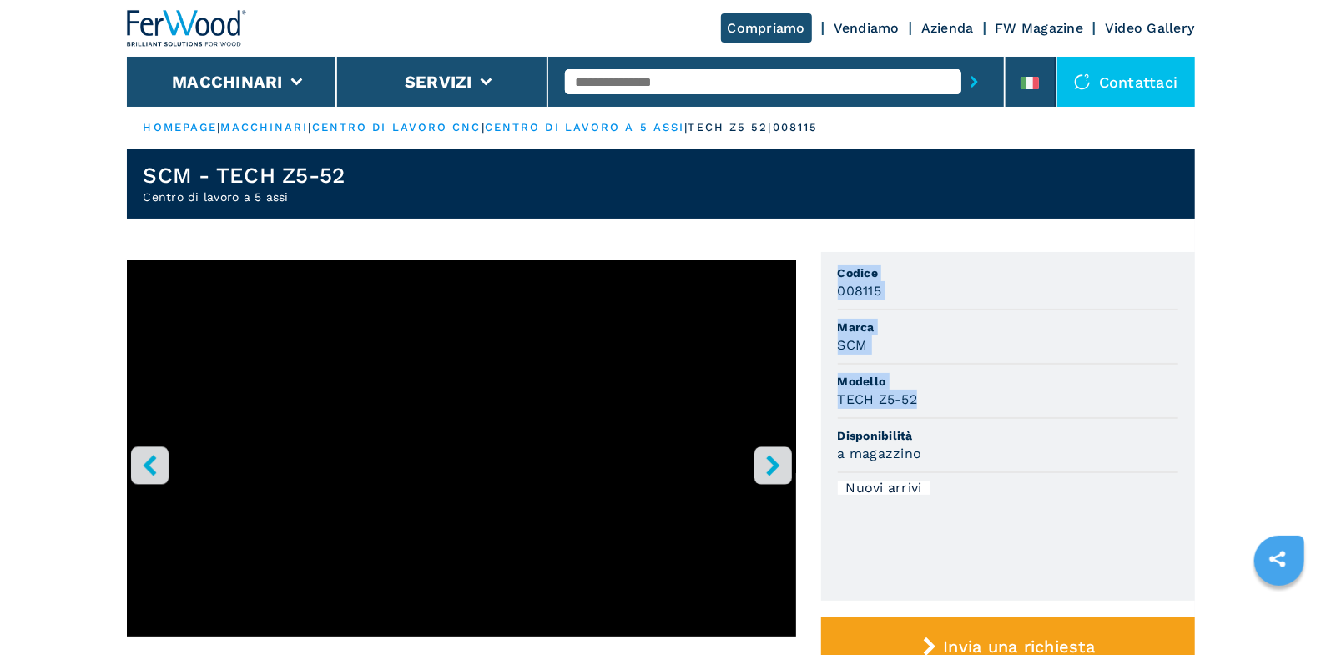
drag, startPoint x: 838, startPoint y: 269, endPoint x: 950, endPoint y: 399, distance: 171.5
click at [950, 399] on ul "Codice 008115 Marca SCM Modello TECH Z5-52 Disponibilità a magazzino Nuovi arri…" at bounding box center [1008, 426] width 374 height 349
copy ul "Codice 008115 Marca SCM Modello TECH Z5-52"
